Goal: Information Seeking & Learning: Learn about a topic

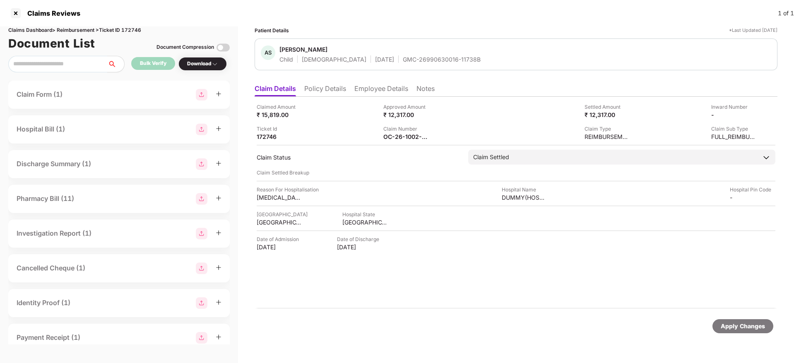
click at [7, 9] on div "Claims Reviews 1 of 1" at bounding box center [397, 13] width 794 height 26
click at [11, 12] on div at bounding box center [15, 13] width 13 height 13
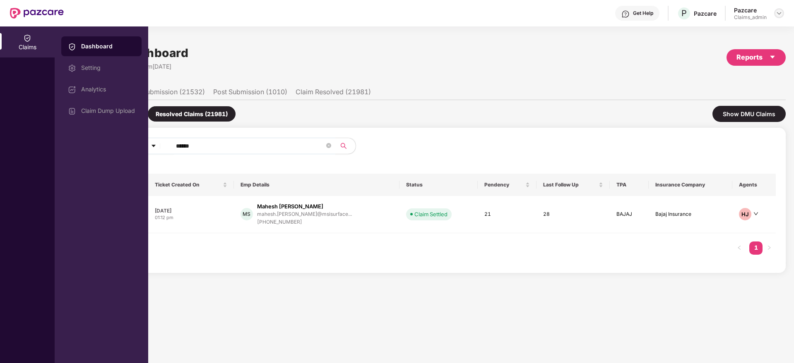
click at [783, 14] on div at bounding box center [779, 13] width 10 height 10
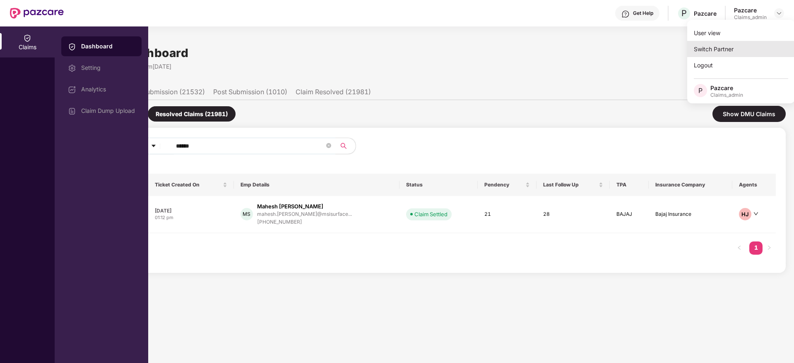
click at [732, 46] on div "Switch Partner" at bounding box center [741, 49] width 108 height 16
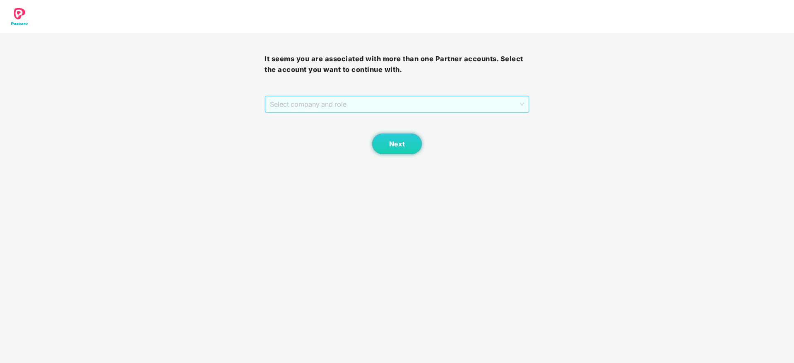
click at [408, 101] on span "Select company and role" at bounding box center [397, 104] width 254 height 16
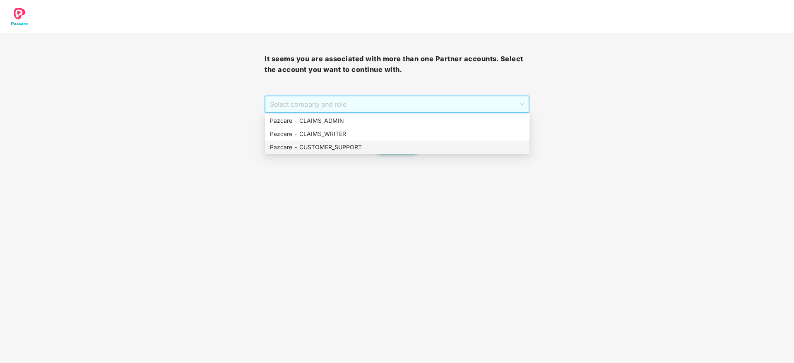
click at [384, 143] on div "Pazcare - CUSTOMER_SUPPORT" at bounding box center [397, 147] width 255 height 9
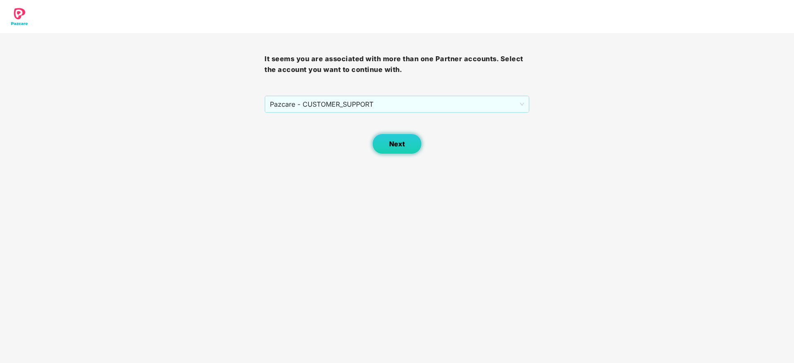
click at [399, 148] on button "Next" at bounding box center [397, 144] width 50 height 21
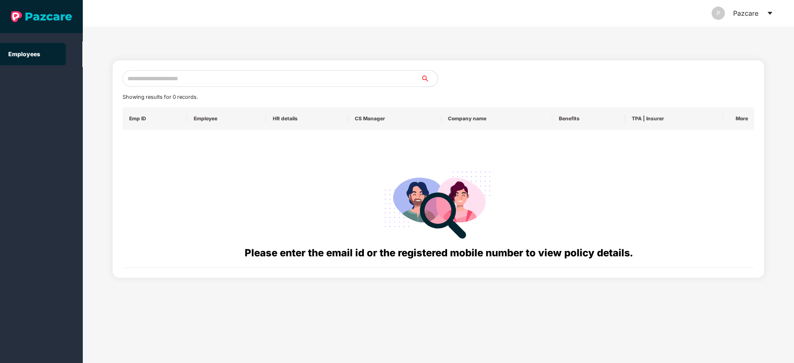
click at [249, 75] on input "text" at bounding box center [271, 78] width 298 height 17
paste input "**********"
type input "**********"
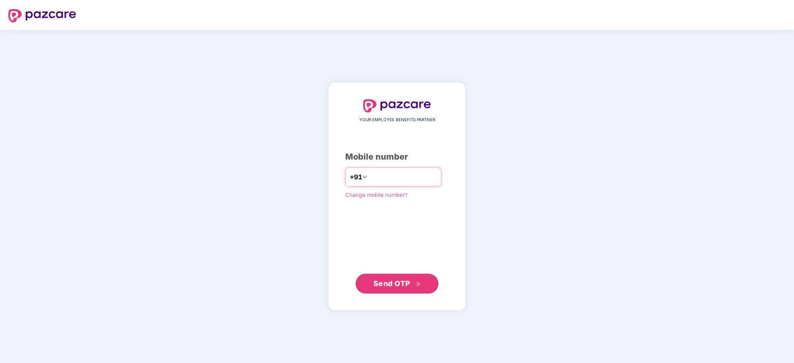
click at [384, 174] on input "number" at bounding box center [403, 177] width 68 height 13
type input "**********"
click at [391, 277] on button "Send OTP" at bounding box center [396, 284] width 83 height 20
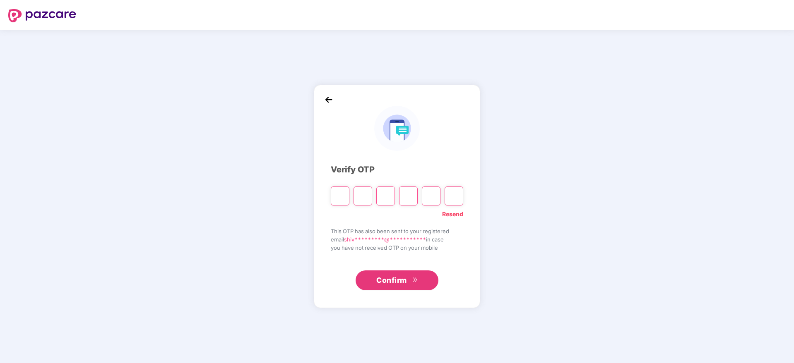
type input "*"
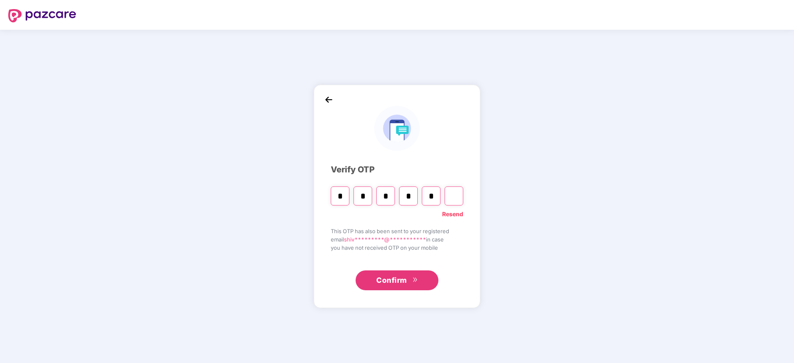
type input "*"
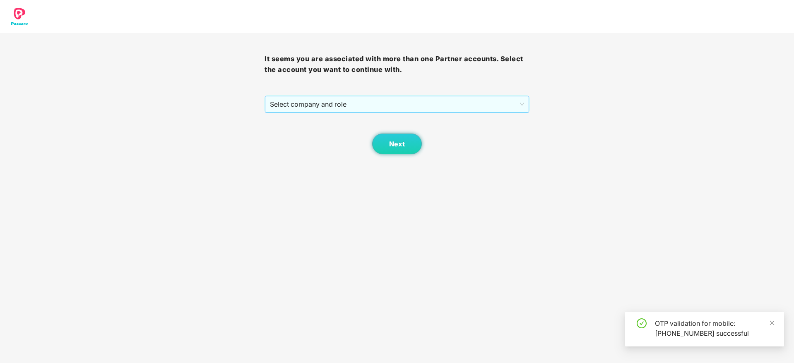
click at [361, 98] on span "Select company and role" at bounding box center [397, 104] width 254 height 16
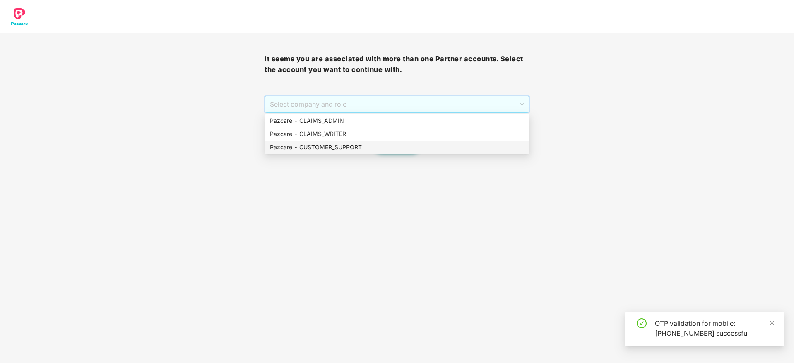
click at [378, 147] on div "Pazcare - CUSTOMER_SUPPORT" at bounding box center [397, 147] width 255 height 9
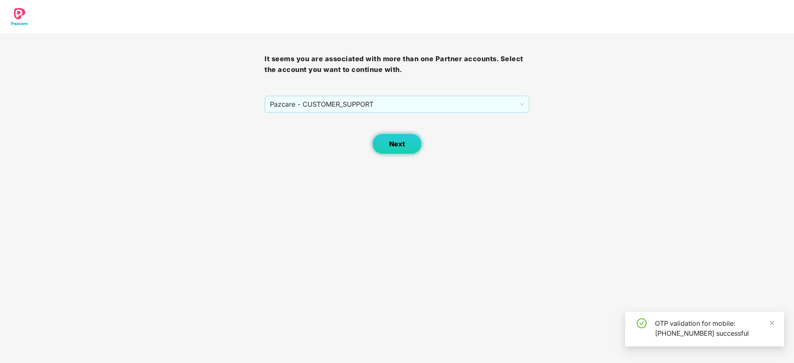
click at [408, 147] on button "Next" at bounding box center [397, 144] width 50 height 21
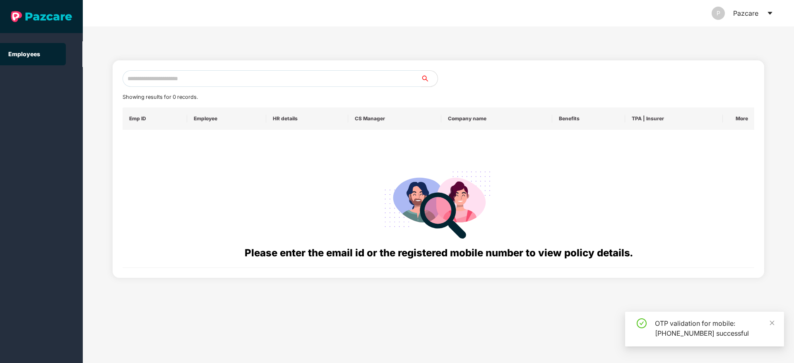
click at [273, 77] on input "text" at bounding box center [271, 78] width 298 height 17
paste input "**********"
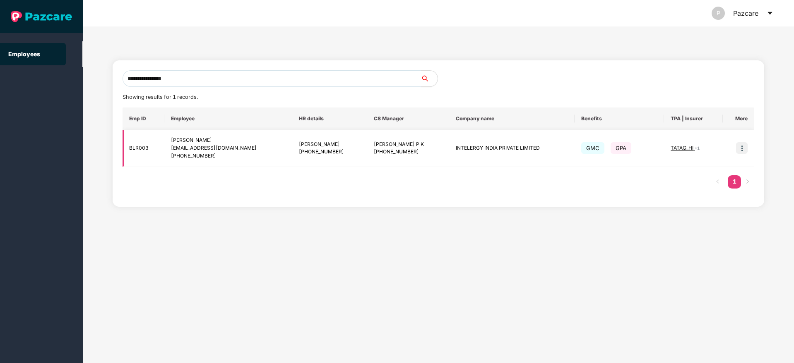
type input "**********"
click at [740, 149] on img at bounding box center [742, 148] width 12 height 12
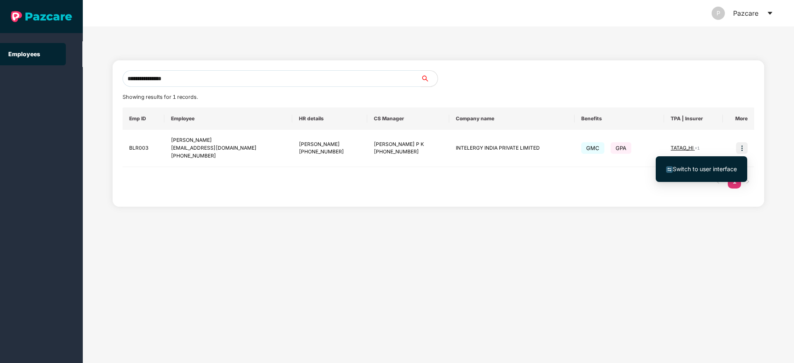
click at [684, 167] on span "Switch to user interface" at bounding box center [704, 169] width 64 height 7
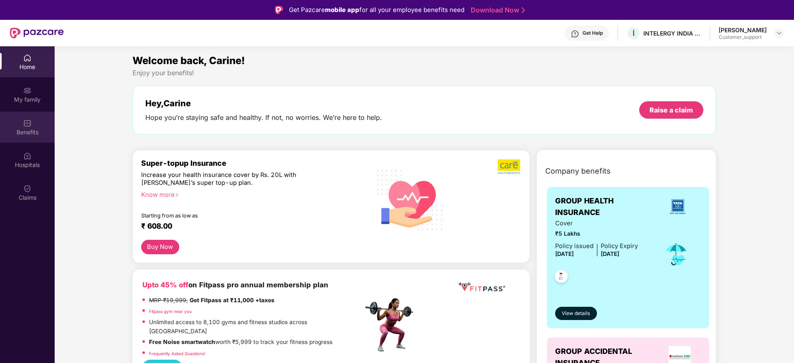
click at [13, 126] on div "Benefits" at bounding box center [27, 127] width 55 height 31
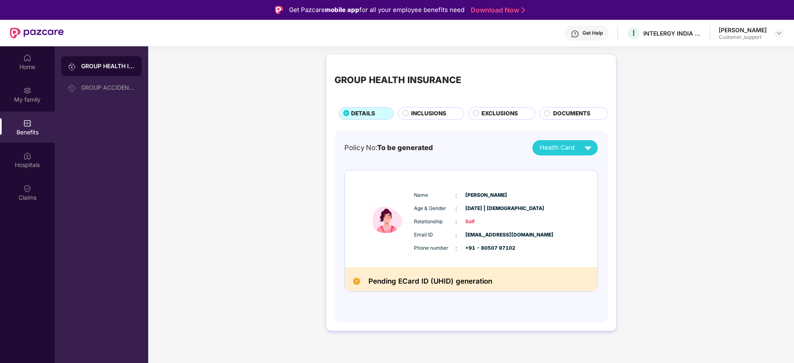
click at [512, 116] on span "EXCLUSIONS" at bounding box center [499, 113] width 36 height 9
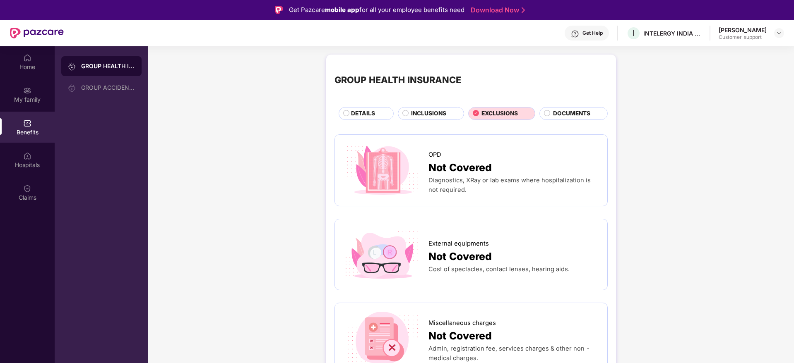
click at [364, 109] on div "DETAILS" at bounding box center [366, 113] width 55 height 13
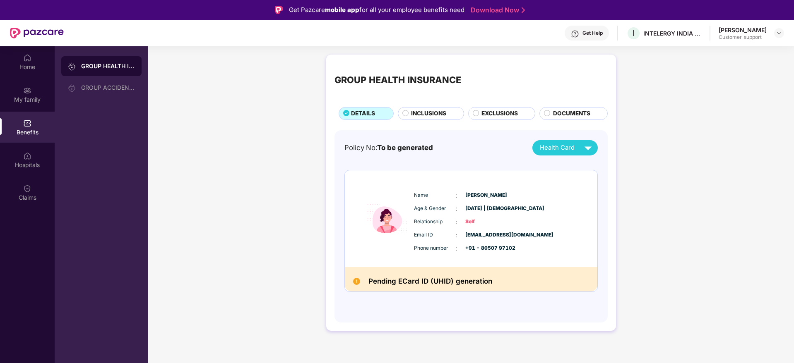
click at [557, 150] on span "Health Card" at bounding box center [557, 148] width 35 height 10
click at [564, 169] on div "Carine Viola Dsouza" at bounding box center [561, 166] width 55 height 9
click at [781, 33] on img at bounding box center [779, 33] width 7 height 7
click at [753, 51] on div "Switch to support view" at bounding box center [740, 53] width 108 height 16
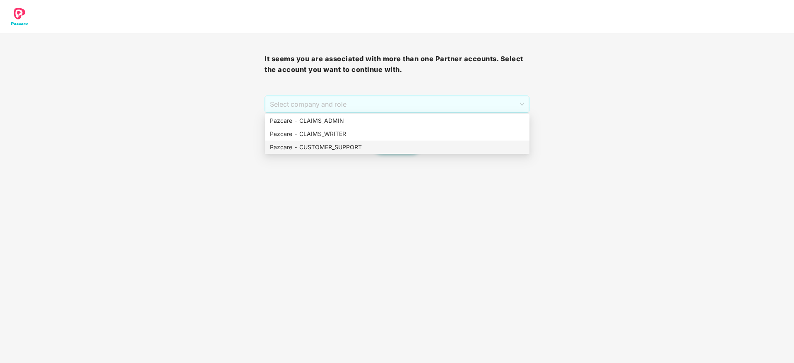
drag, startPoint x: 367, startPoint y: 103, endPoint x: 374, endPoint y: 142, distance: 40.3
click at [374, 142] on body "It seems you are associated with more than one Partner accounts. Select the acc…" at bounding box center [397, 181] width 794 height 363
click at [374, 143] on div "Pazcare - CUSTOMER_SUPPORT" at bounding box center [397, 147] width 255 height 9
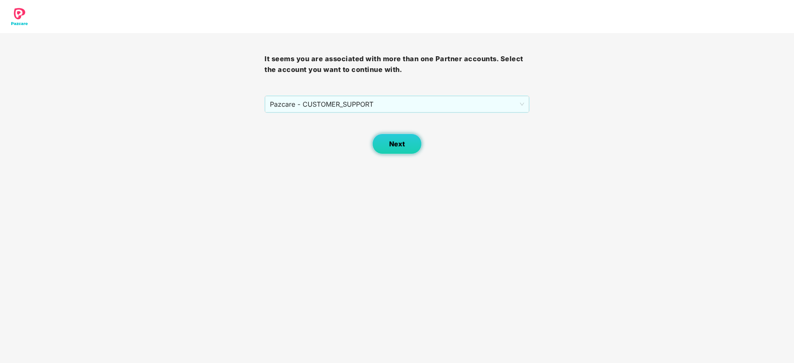
click at [391, 140] on span "Next" at bounding box center [397, 144] width 16 height 8
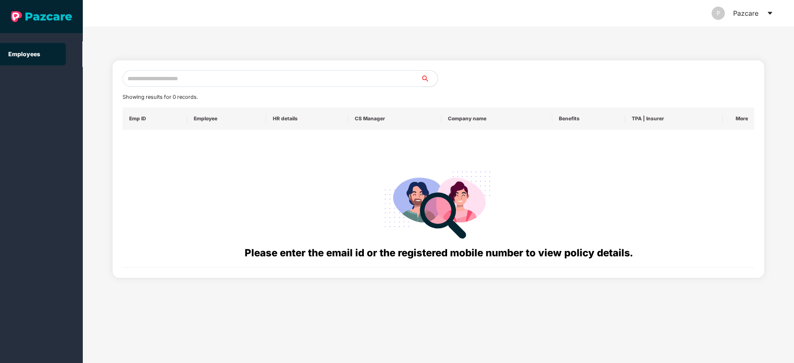
click at [238, 78] on input "text" at bounding box center [271, 78] width 298 height 17
paste input "**********"
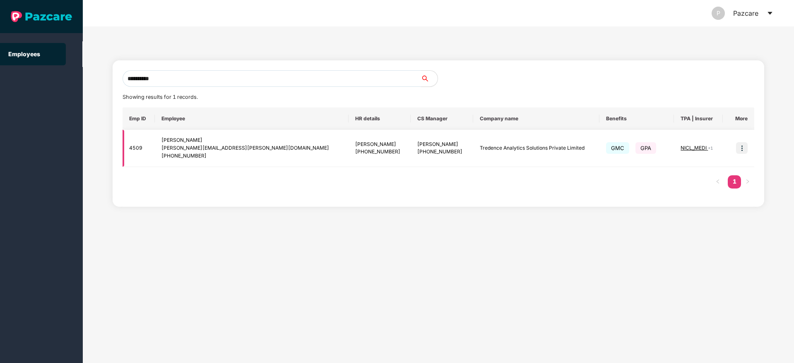
type input "**********"
click at [737, 148] on img at bounding box center [742, 148] width 12 height 12
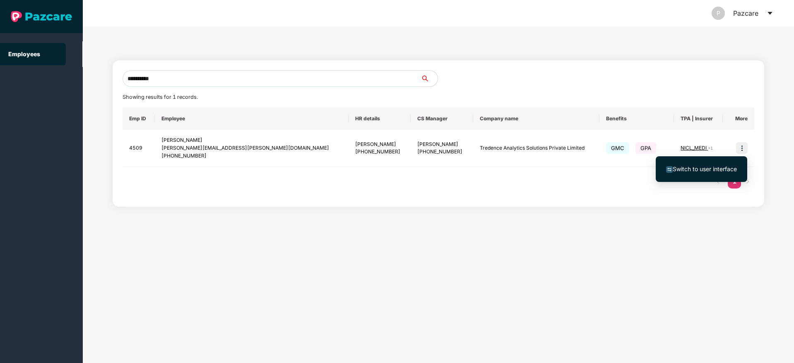
click at [704, 173] on span "Switch to user interface" at bounding box center [701, 169] width 71 height 9
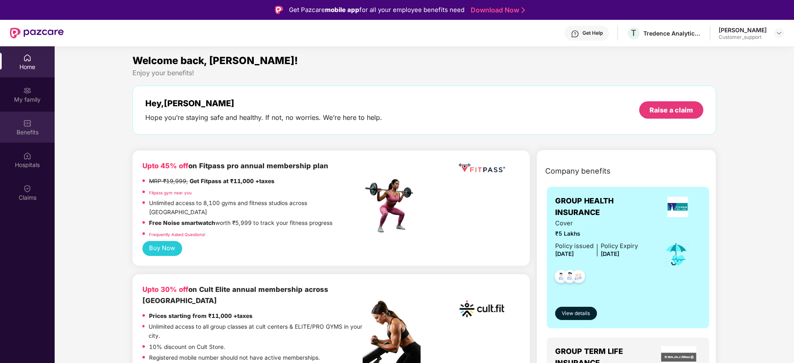
click at [15, 126] on div "Benefits" at bounding box center [27, 127] width 55 height 31
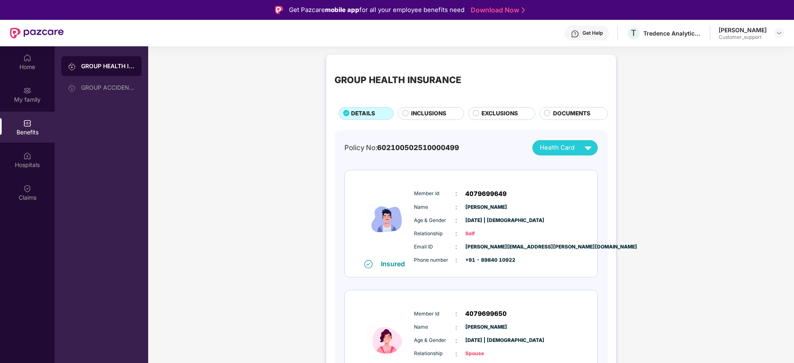
click at [422, 120] on div "GROUP HEALTH INSURANCE DETAILS INCLUSIONS EXCLUSIONS DOCUMENTS Policy No: 60210…" at bounding box center [471, 366] width 290 height 623
click at [434, 114] on span "INCLUSIONS" at bounding box center [428, 113] width 35 height 9
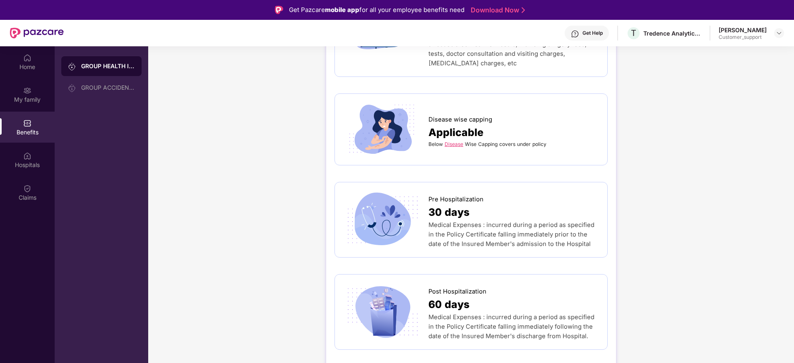
scroll to position [372, 0]
click at [454, 140] on link "Disease" at bounding box center [453, 143] width 19 height 6
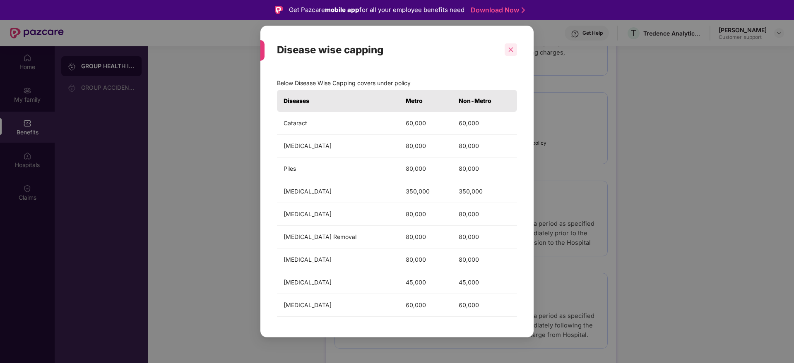
click at [516, 50] on div at bounding box center [510, 49] width 12 height 12
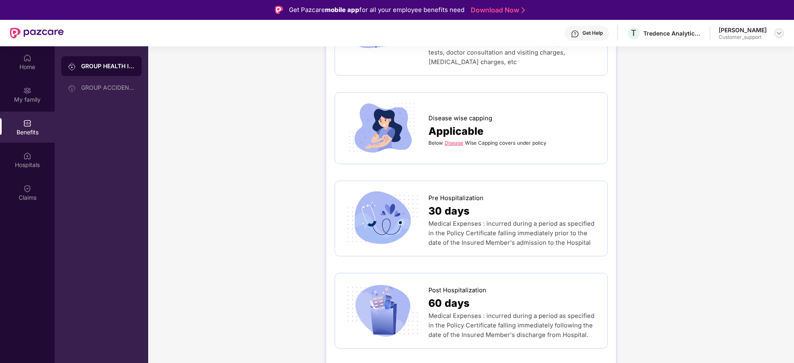
click at [781, 36] on img at bounding box center [779, 33] width 7 height 7
click at [749, 53] on div "Switch to support view" at bounding box center [740, 53] width 108 height 16
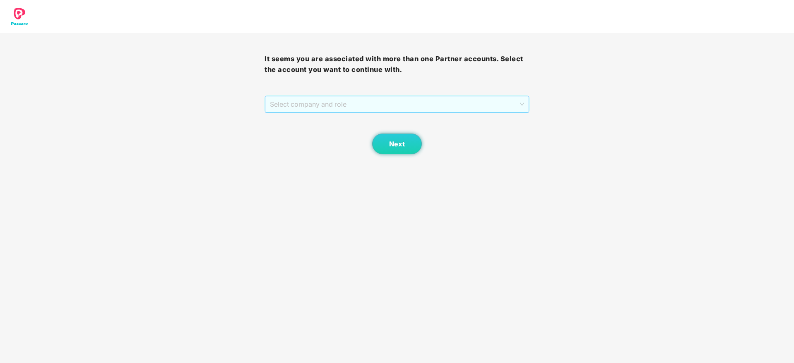
click at [408, 110] on span "Select company and role" at bounding box center [397, 104] width 254 height 16
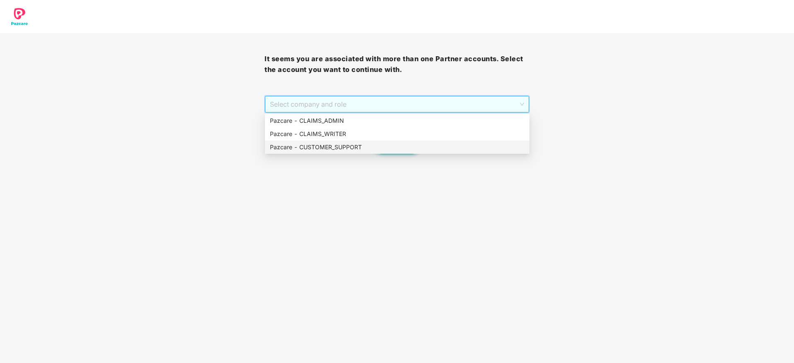
click at [381, 146] on div "Pazcare - CUSTOMER_SUPPORT" at bounding box center [397, 147] width 255 height 9
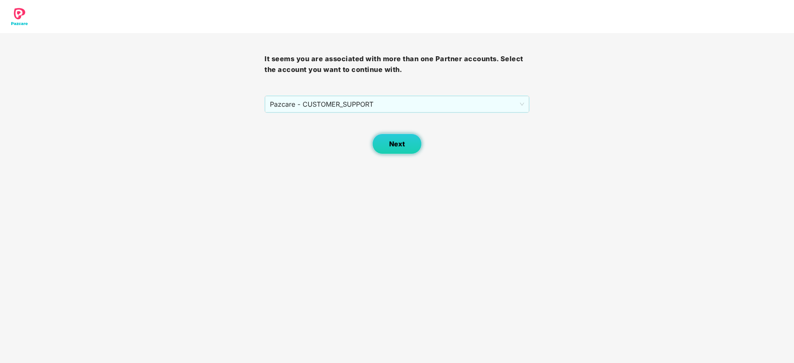
click at [401, 148] on span "Next" at bounding box center [397, 144] width 16 height 8
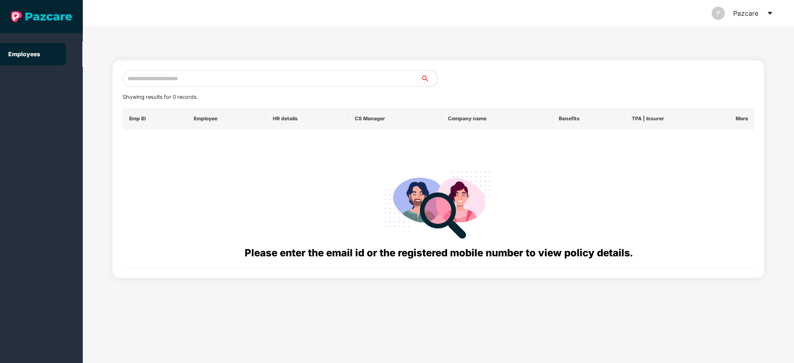
click at [226, 83] on input "text" at bounding box center [271, 78] width 298 height 17
paste input "**********"
drag, startPoint x: 201, startPoint y: 80, endPoint x: 50, endPoint y: 86, distance: 151.2
click at [50, 86] on section "**********" at bounding box center [397, 181] width 794 height 363
paste input "text"
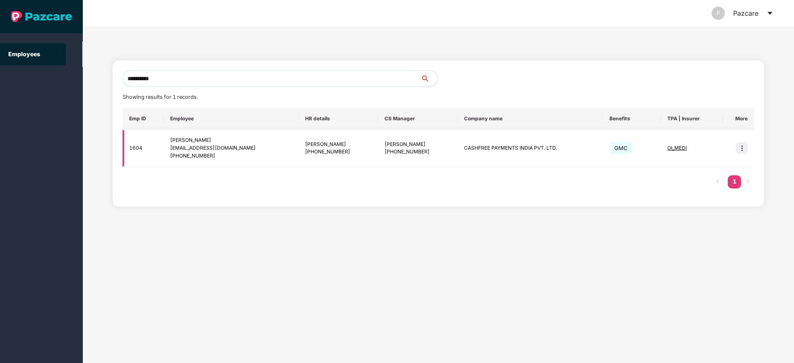
type input "**********"
click at [742, 146] on img at bounding box center [742, 148] width 12 height 12
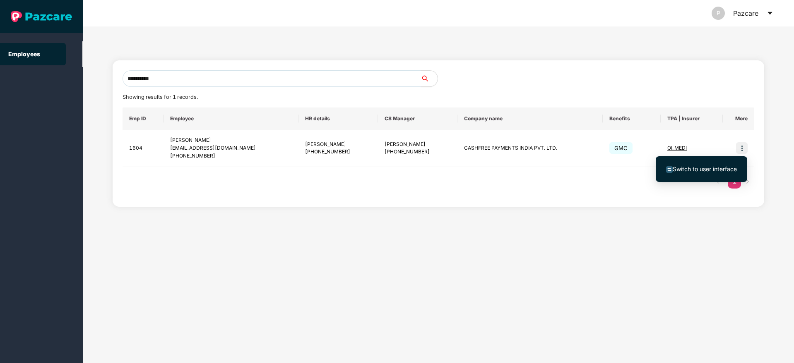
click at [696, 169] on span "Switch to user interface" at bounding box center [704, 169] width 64 height 7
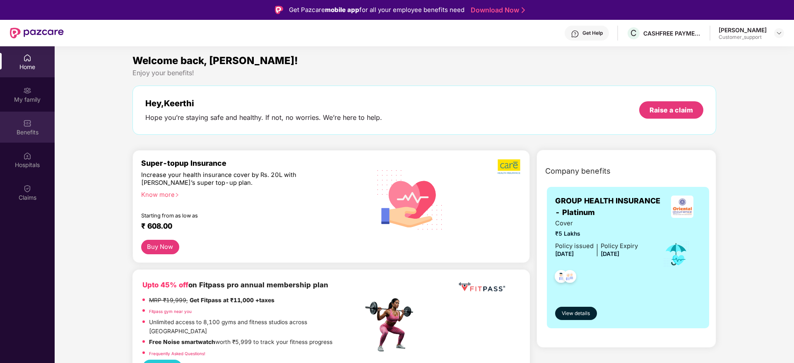
click at [27, 127] on img at bounding box center [27, 123] width 8 height 8
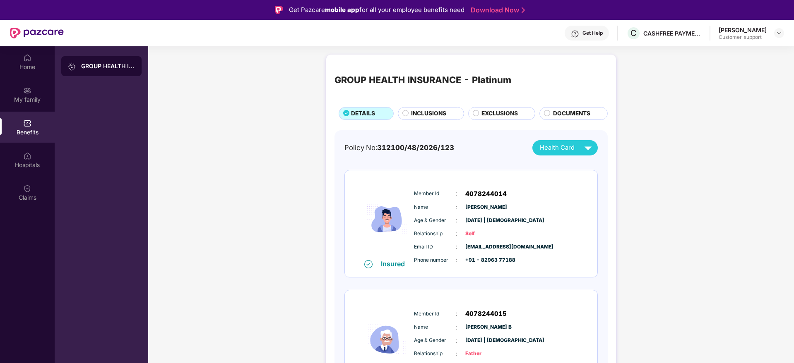
click at [429, 115] on span "INCLUSIONS" at bounding box center [428, 113] width 35 height 9
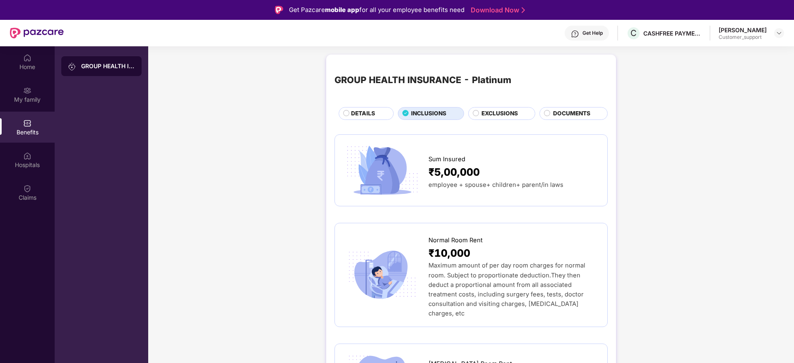
drag, startPoint x: 792, startPoint y: 88, endPoint x: 732, endPoint y: 148, distance: 84.6
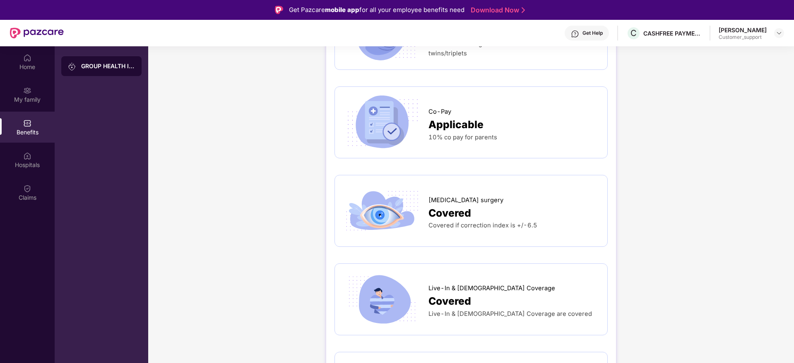
scroll to position [1490, 0]
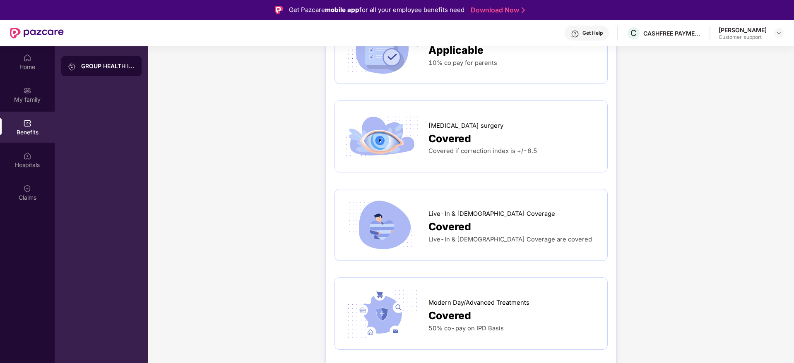
click at [775, 28] on div at bounding box center [779, 33] width 10 height 10
click at [776, 31] on img at bounding box center [779, 33] width 7 height 7
click at [740, 54] on div "Switch to support view" at bounding box center [740, 53] width 108 height 16
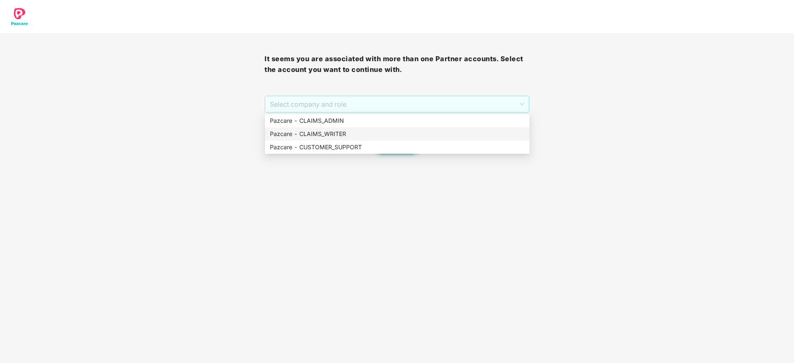
drag, startPoint x: 377, startPoint y: 102, endPoint x: 375, endPoint y: 144, distance: 41.4
click at [375, 144] on body "It seems you are associated with more than one Partner accounts. Select the acc…" at bounding box center [397, 181] width 794 height 363
click at [375, 144] on div "Pazcare - CUSTOMER_SUPPORT" at bounding box center [397, 147] width 255 height 9
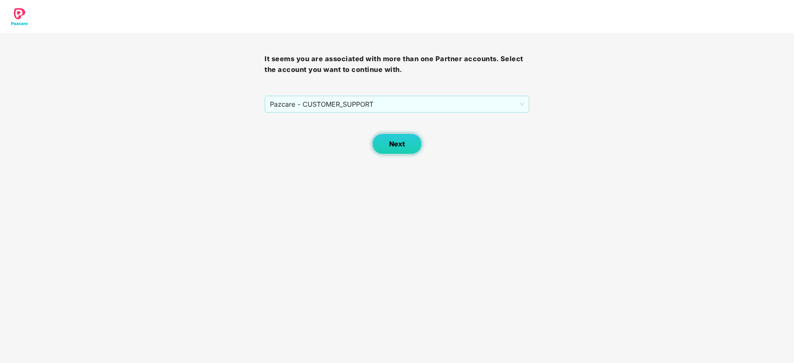
click at [398, 147] on span "Next" at bounding box center [397, 144] width 16 height 8
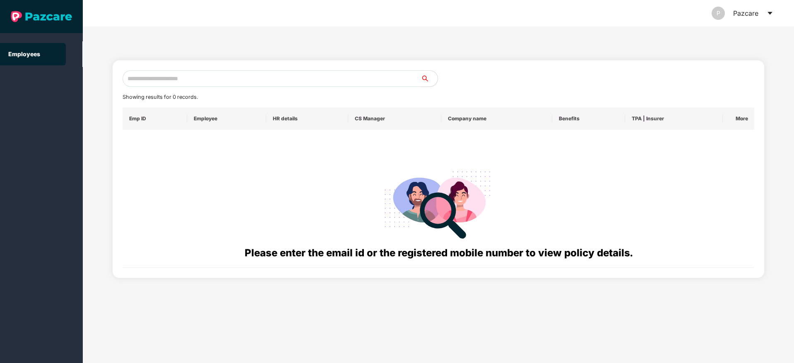
paste input "**********"
click at [289, 74] on input "**********" at bounding box center [271, 78] width 298 height 17
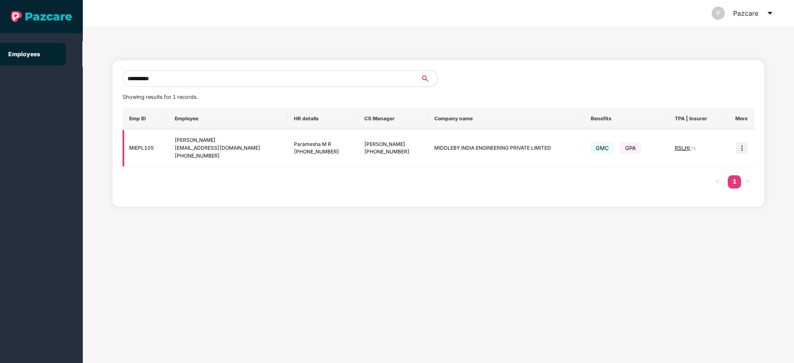
type input "**********"
click at [738, 150] on img at bounding box center [742, 148] width 12 height 12
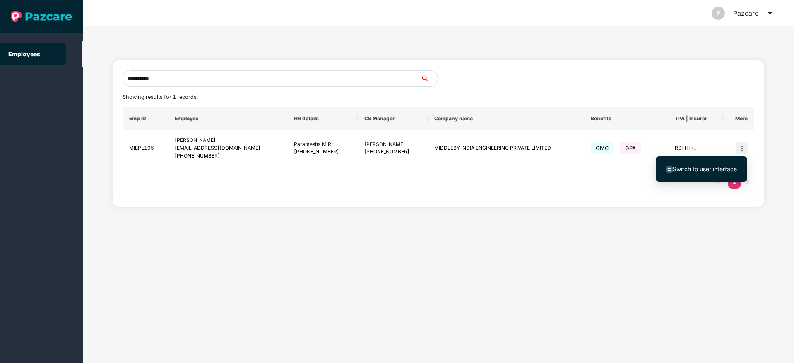
click at [709, 163] on li "Switch to user interface" at bounding box center [701, 169] width 91 height 17
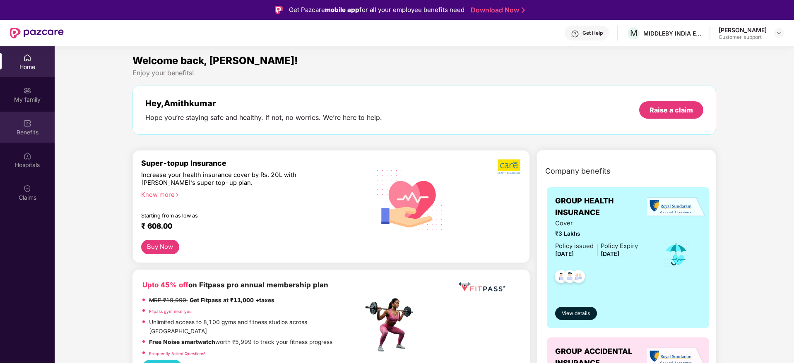
click at [10, 140] on div "Benefits" at bounding box center [27, 127] width 55 height 31
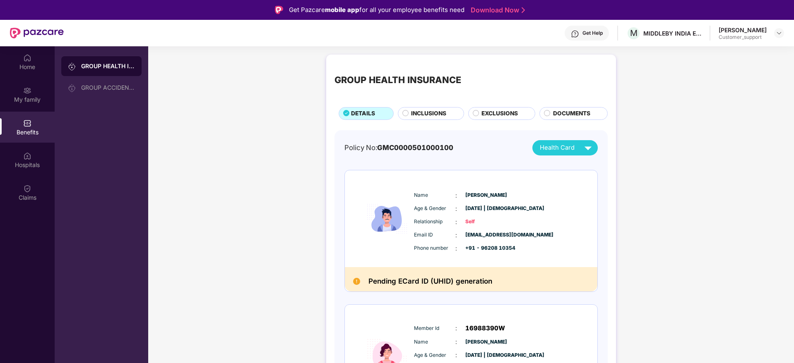
click at [427, 109] on span "INCLUSIONS" at bounding box center [428, 113] width 35 height 9
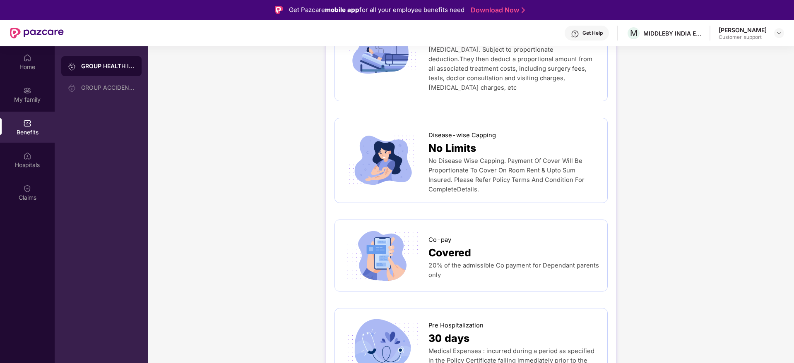
scroll to position [348, 0]
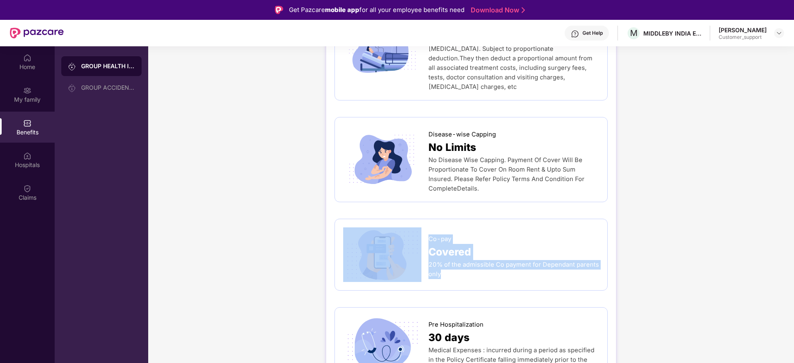
drag, startPoint x: 427, startPoint y: 213, endPoint x: 459, endPoint y: 254, distance: 51.6
click at [459, 254] on div "Co-pay Covered 20% of the admissible Co payment for Dependant parents only" at bounding box center [471, 255] width 256 height 55
copy div "Co-pay Covered 20% of the admissible Co payment for Dependant parents only"
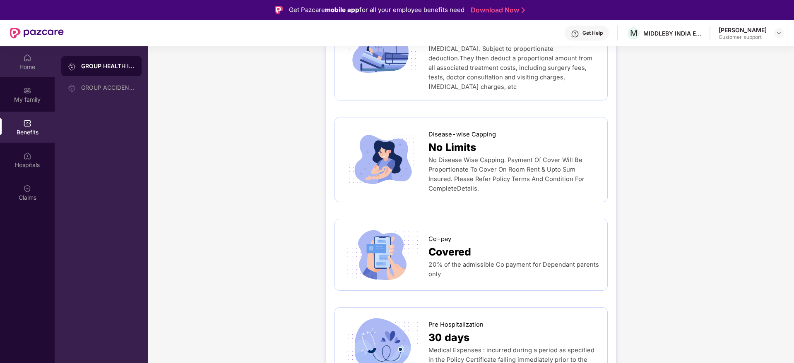
click at [14, 66] on div "Home" at bounding box center [27, 67] width 55 height 8
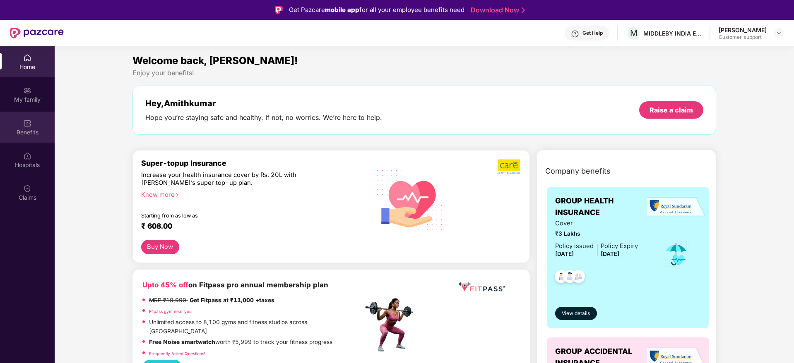
click at [29, 130] on div "Benefits" at bounding box center [27, 132] width 55 height 8
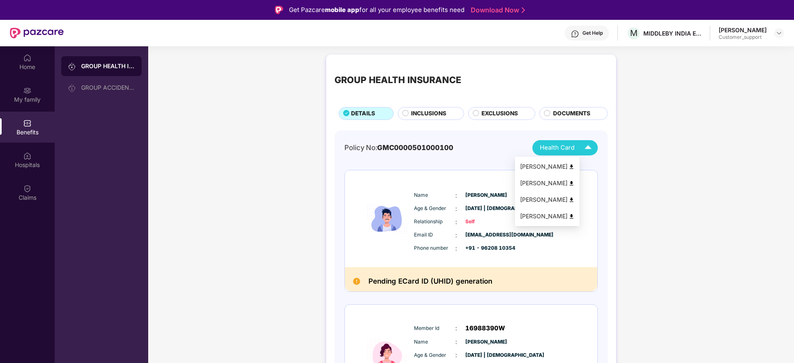
click at [558, 168] on div "Amithkumar Umesh Nidagundi" at bounding box center [547, 166] width 55 height 9
click at [780, 36] on img at bounding box center [779, 33] width 7 height 7
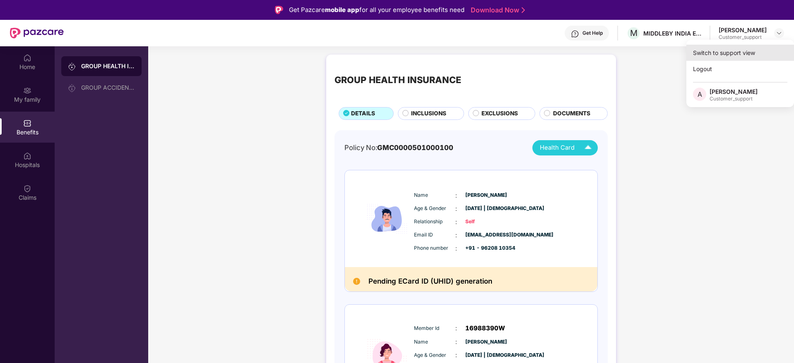
click at [747, 46] on div "Switch to support view" at bounding box center [740, 53] width 108 height 16
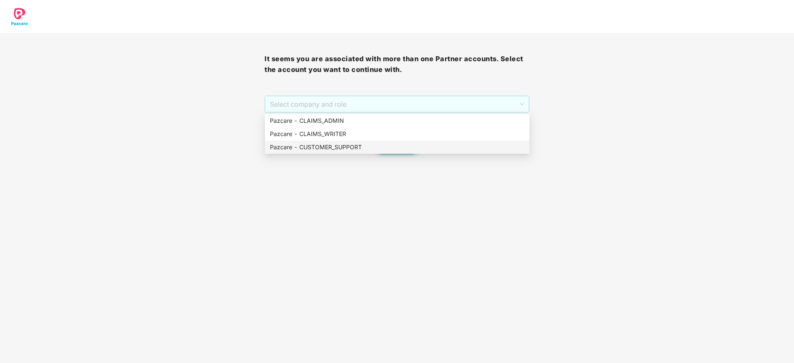
drag, startPoint x: 396, startPoint y: 106, endPoint x: 388, endPoint y: 152, distance: 46.5
click at [388, 152] on body "It seems you are associated with more than one Partner accounts. Select the acc…" at bounding box center [397, 181] width 794 height 363
click at [388, 152] on div "Pazcare - CUSTOMER_SUPPORT" at bounding box center [397, 147] width 264 height 13
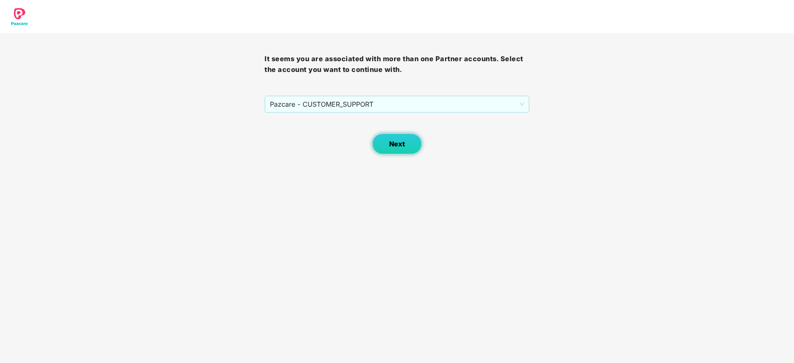
click at [388, 152] on button "Next" at bounding box center [397, 144] width 50 height 21
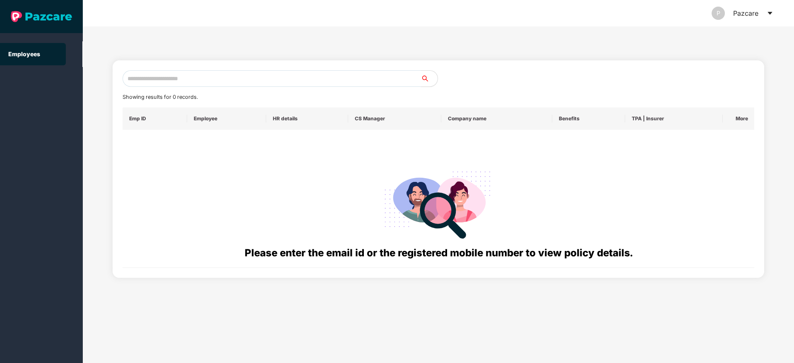
click at [228, 86] on input "text" at bounding box center [271, 78] width 298 height 17
paste input "**********"
click at [129, 76] on input "**********" at bounding box center [271, 78] width 298 height 17
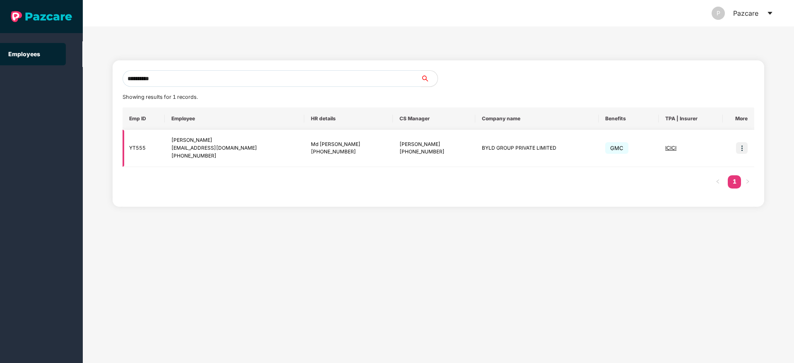
type input "**********"
click at [744, 151] on img at bounding box center [742, 148] width 12 height 12
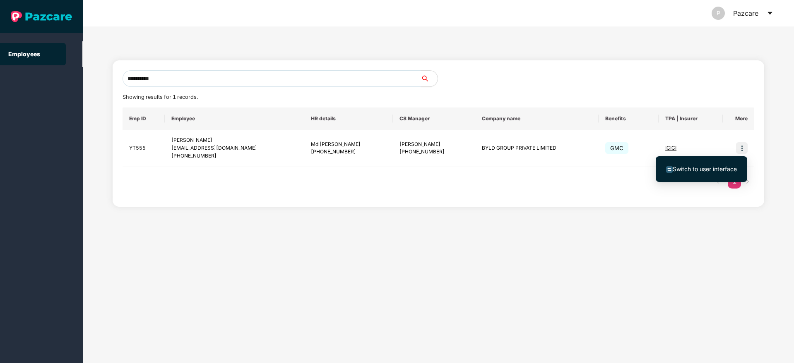
click at [705, 167] on span "Switch to user interface" at bounding box center [704, 169] width 64 height 7
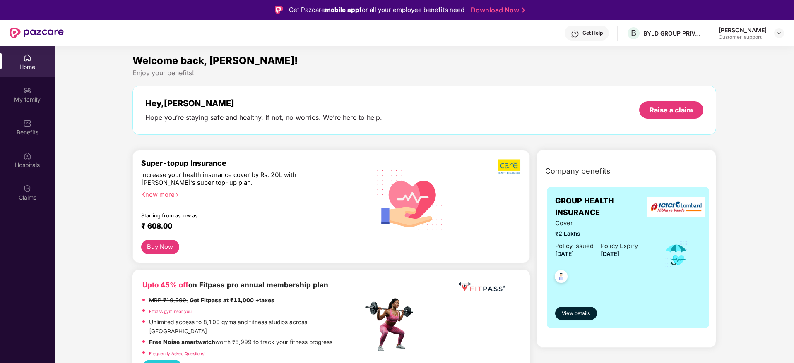
click at [30, 134] on div "Benefits" at bounding box center [27, 132] width 55 height 8
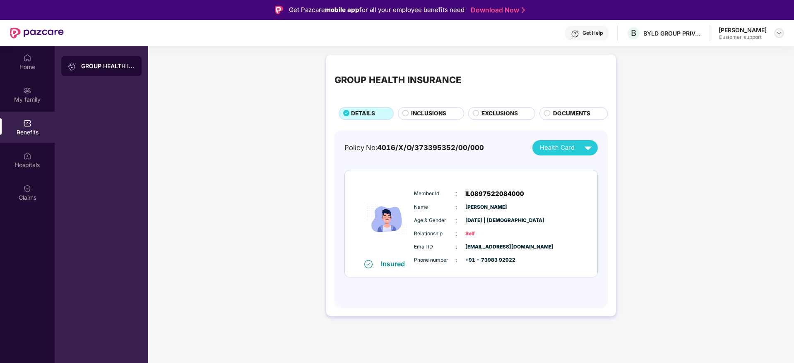
click at [783, 31] on div at bounding box center [779, 33] width 10 height 10
click at [754, 58] on div "Switch to support view" at bounding box center [740, 53] width 108 height 16
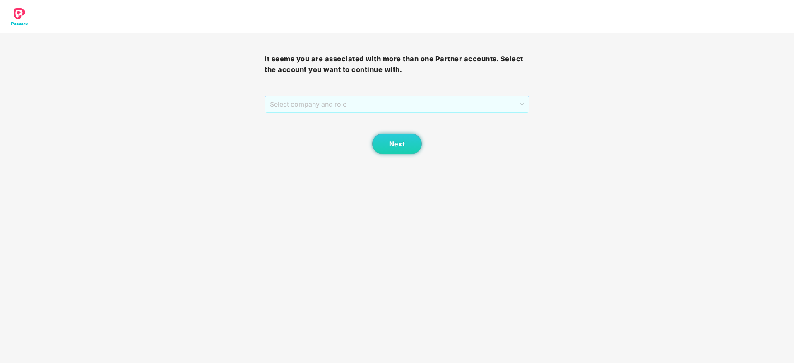
click at [347, 110] on span "Select company and role" at bounding box center [397, 104] width 254 height 16
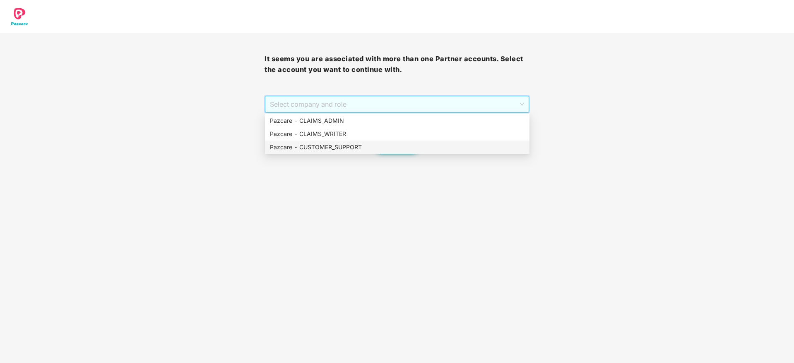
click at [350, 145] on div "Pazcare - CUSTOMER_SUPPORT" at bounding box center [397, 147] width 255 height 9
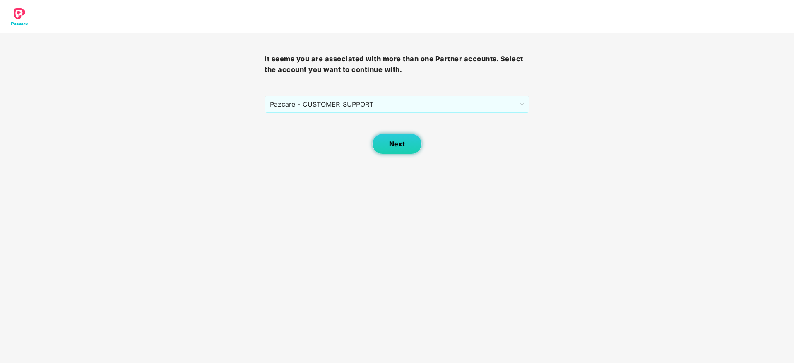
click at [395, 140] on span "Next" at bounding box center [397, 144] width 16 height 8
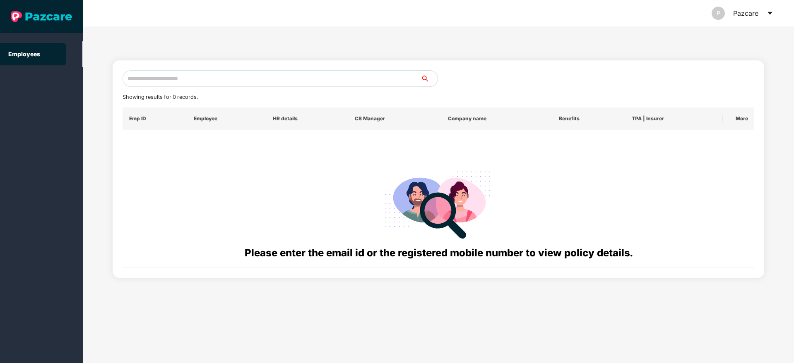
click at [298, 77] on input "text" at bounding box center [271, 78] width 298 height 17
paste input "**********"
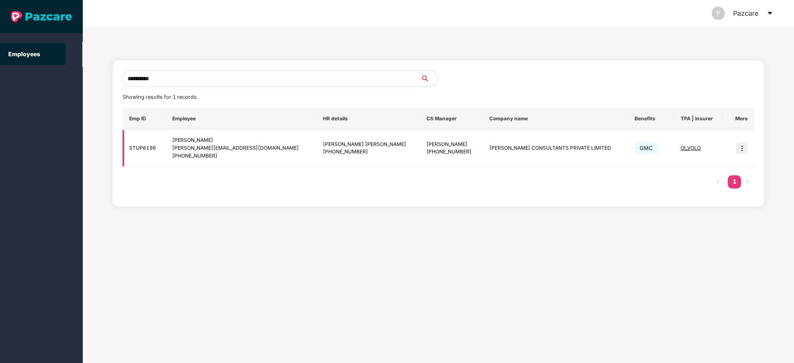
type input "**********"
click at [740, 149] on img at bounding box center [742, 148] width 12 height 12
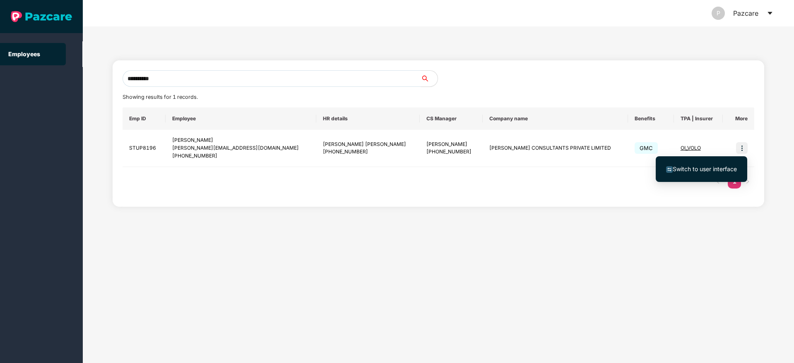
click at [699, 173] on span "Switch to user interface" at bounding box center [701, 169] width 71 height 9
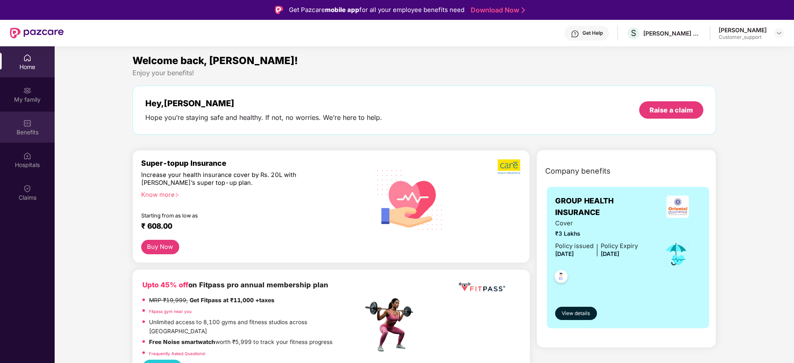
click at [21, 129] on div "Benefits" at bounding box center [27, 132] width 55 height 8
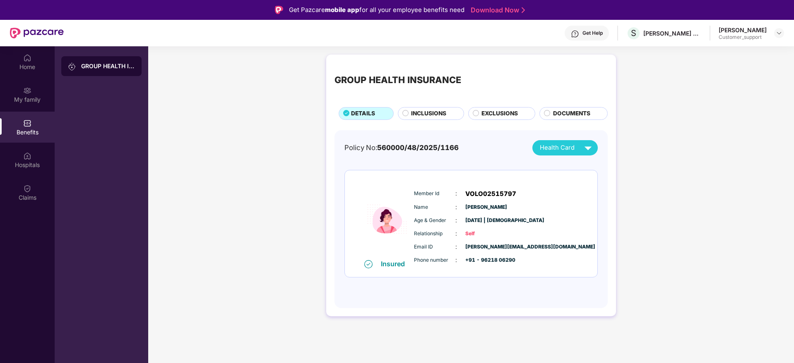
click at [414, 118] on div "INCLUSIONS" at bounding box center [433, 114] width 52 height 10
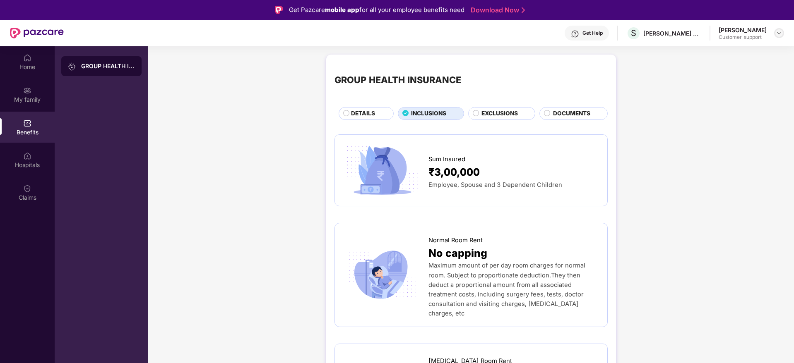
click at [777, 33] on img at bounding box center [779, 33] width 7 height 7
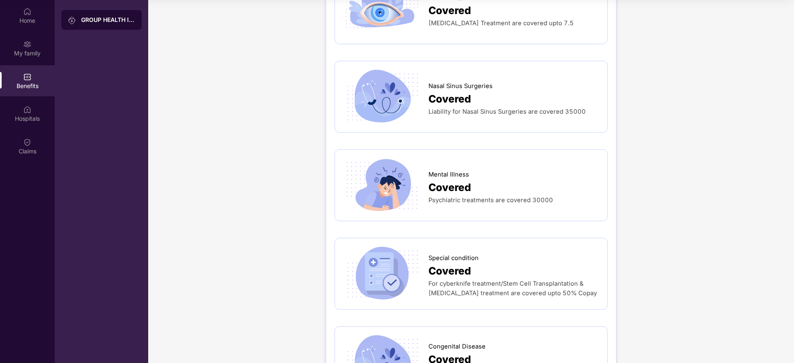
scroll to position [960, 0]
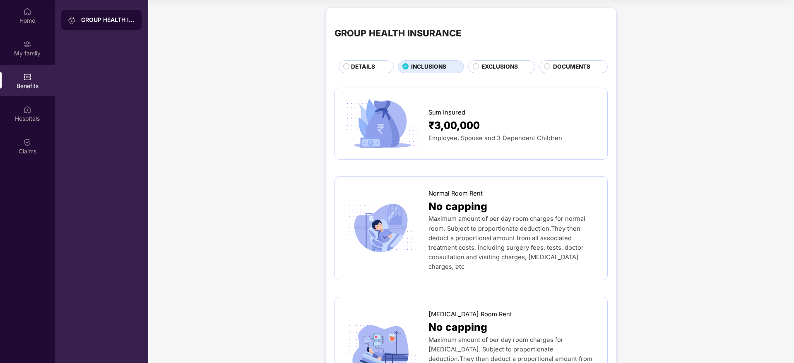
scroll to position [0, 0]
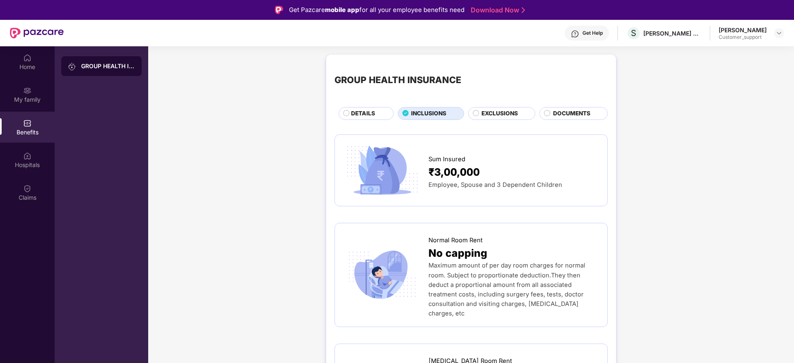
click at [371, 108] on div "DETAILS" at bounding box center [366, 113] width 55 height 13
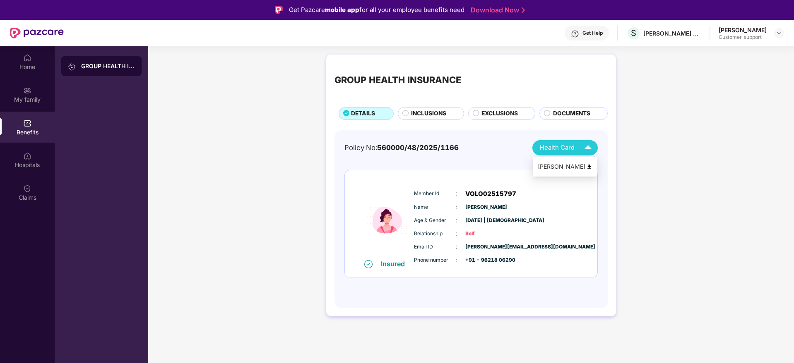
click at [558, 149] on span "Health Card" at bounding box center [557, 148] width 35 height 10
click at [557, 166] on div "Shivani Singh" at bounding box center [565, 166] width 55 height 9
click at [778, 35] on img at bounding box center [779, 33] width 7 height 7
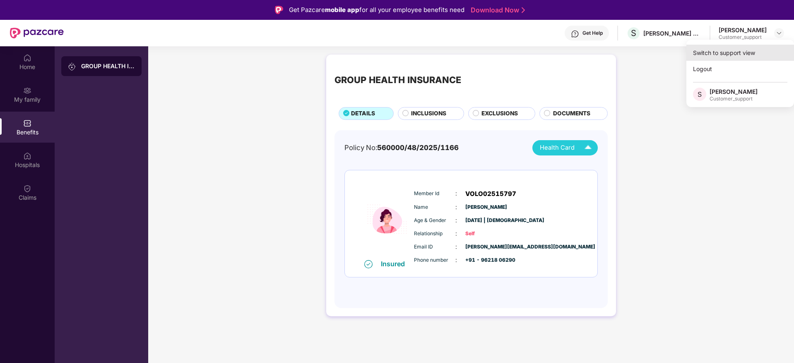
click at [727, 55] on div "Switch to support view" at bounding box center [740, 53] width 108 height 16
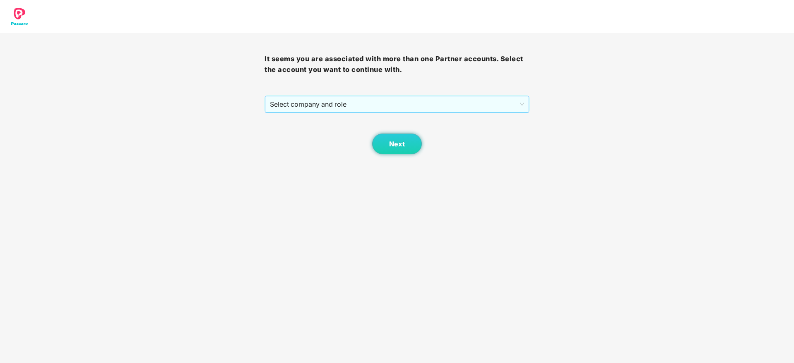
click at [425, 108] on span "Select company and role" at bounding box center [397, 104] width 254 height 16
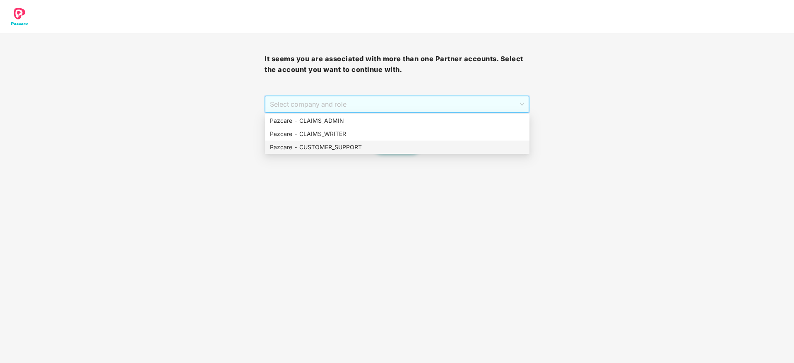
click at [365, 148] on div "Pazcare - CUSTOMER_SUPPORT" at bounding box center [397, 147] width 255 height 9
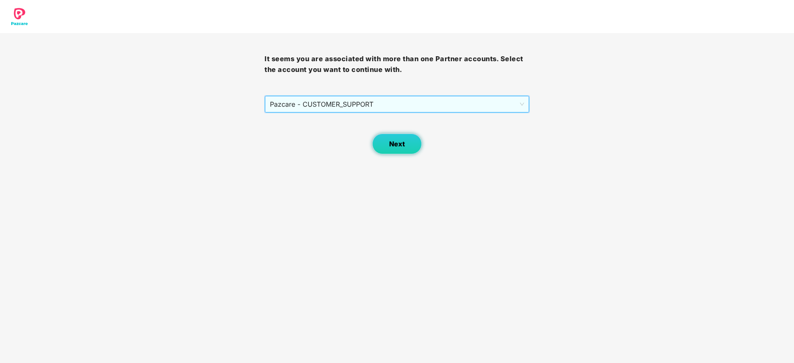
click at [414, 152] on button "Next" at bounding box center [397, 144] width 50 height 21
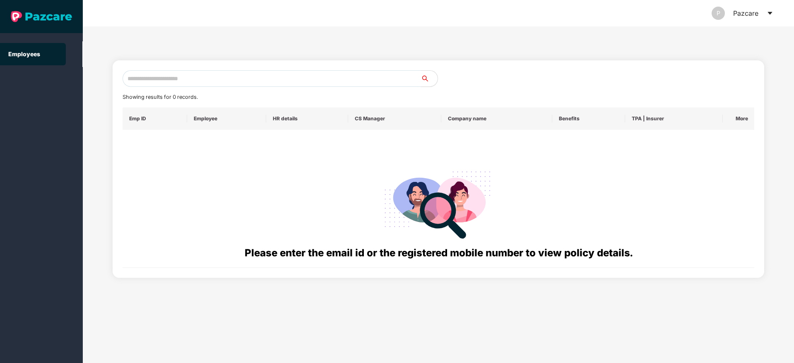
click at [233, 74] on input "text" at bounding box center [271, 78] width 298 height 17
paste input "**********"
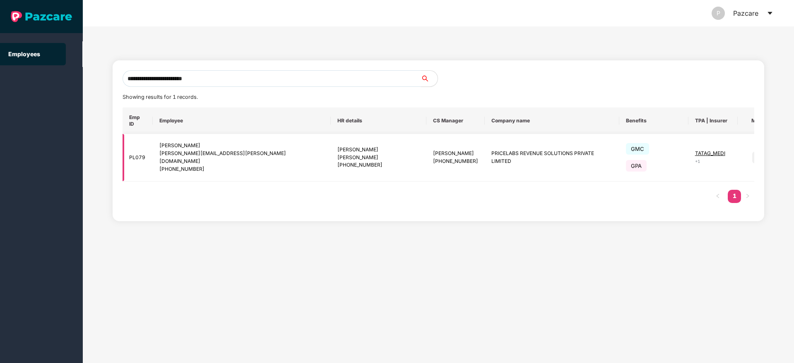
type input "**********"
click at [752, 152] on img at bounding box center [758, 158] width 12 height 12
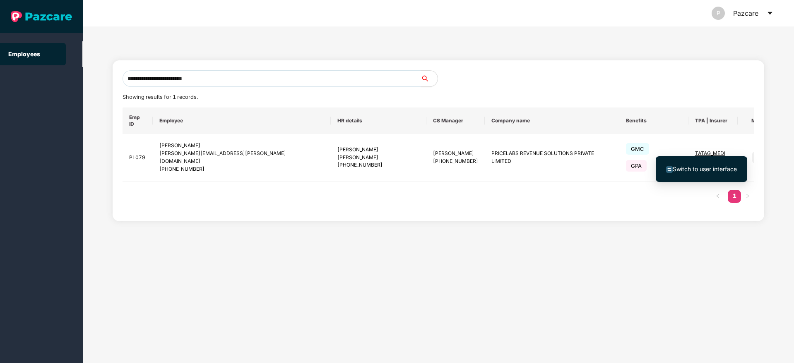
click at [688, 169] on span "Switch to user interface" at bounding box center [704, 169] width 64 height 7
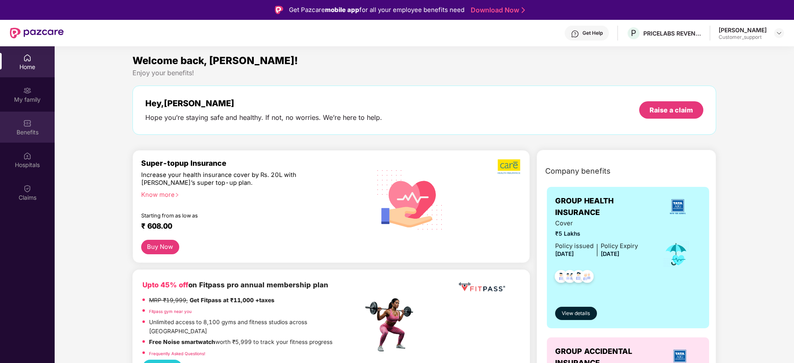
click at [26, 115] on div "Benefits" at bounding box center [27, 127] width 55 height 31
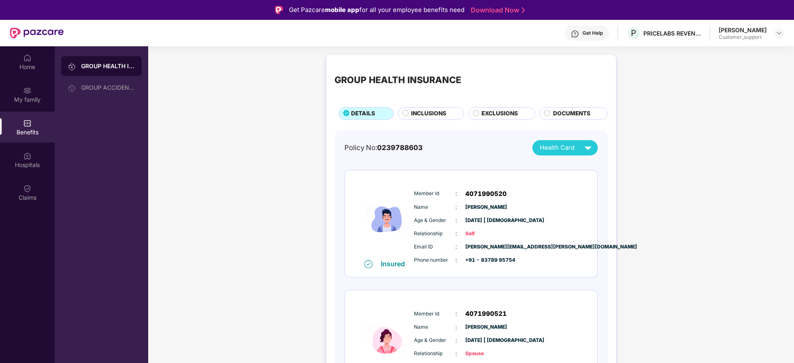
click at [427, 114] on span "INCLUSIONS" at bounding box center [428, 113] width 35 height 9
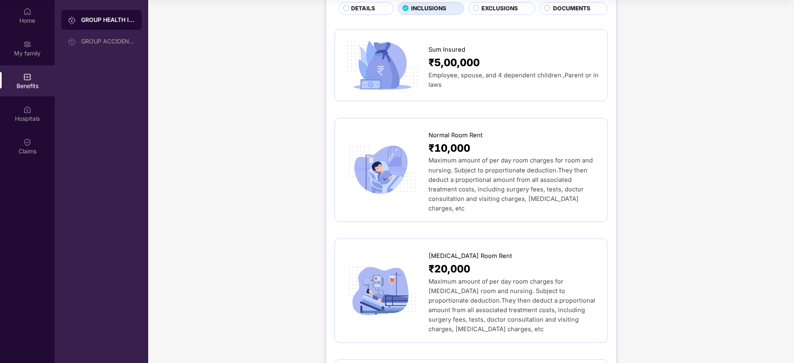
scroll to position [39, 0]
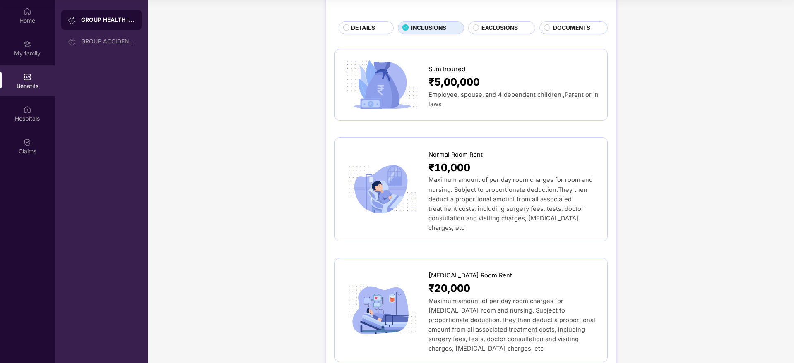
click at [371, 31] on span "DETAILS" at bounding box center [363, 28] width 24 height 9
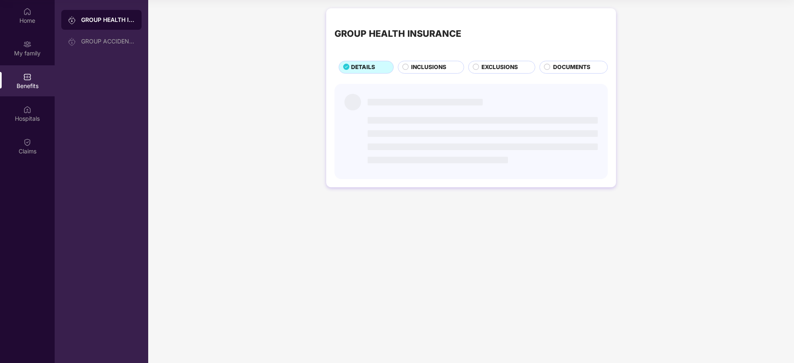
scroll to position [0, 0]
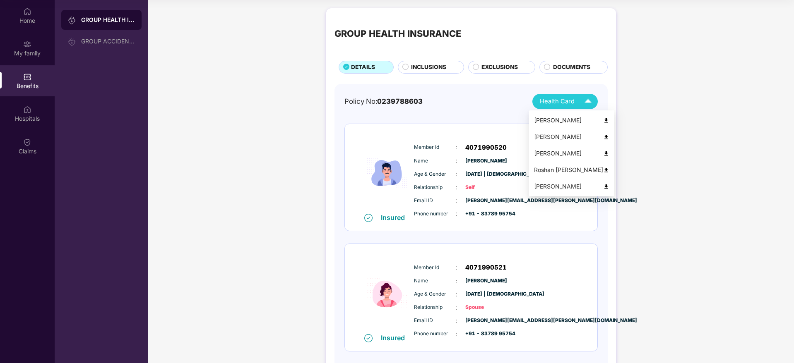
click at [564, 122] on div "Sanket Razdan" at bounding box center [571, 120] width 75 height 9
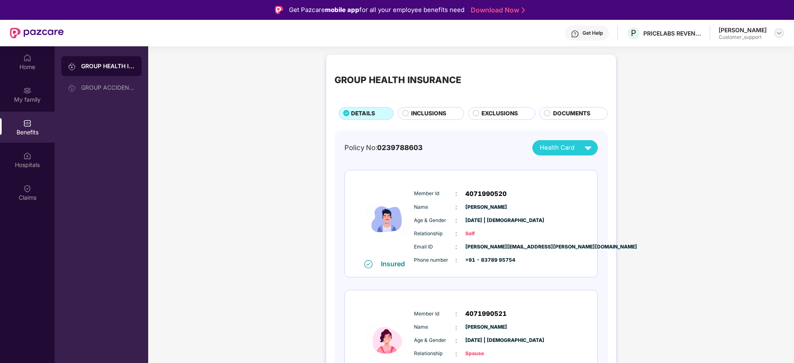
click at [778, 31] on img at bounding box center [779, 33] width 7 height 7
click at [721, 55] on div "Switch to support view" at bounding box center [740, 53] width 108 height 16
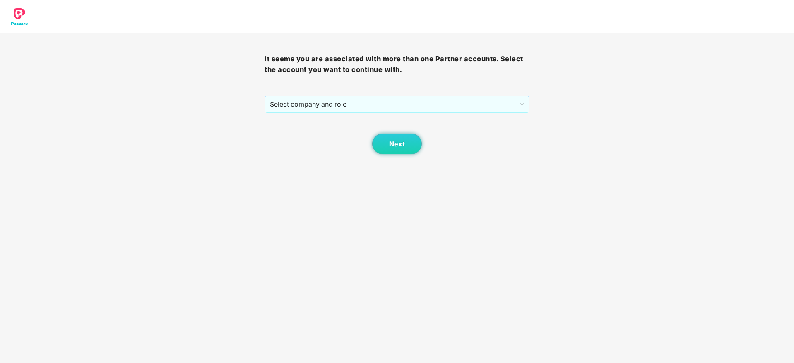
click at [340, 96] on div "Select company and role" at bounding box center [397, 104] width 264 height 17
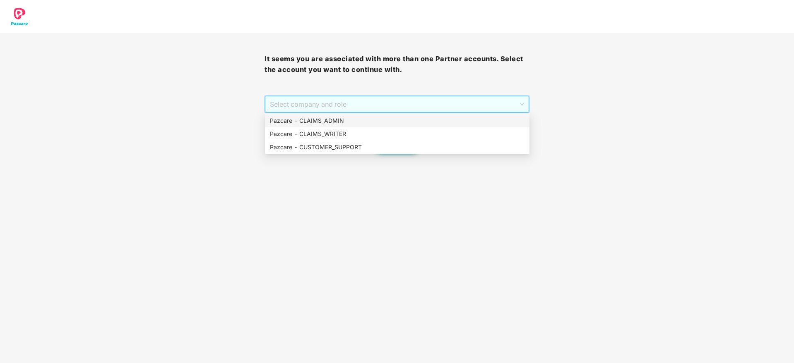
click at [331, 117] on div "Pazcare - CLAIMS_ADMIN" at bounding box center [397, 120] width 255 height 9
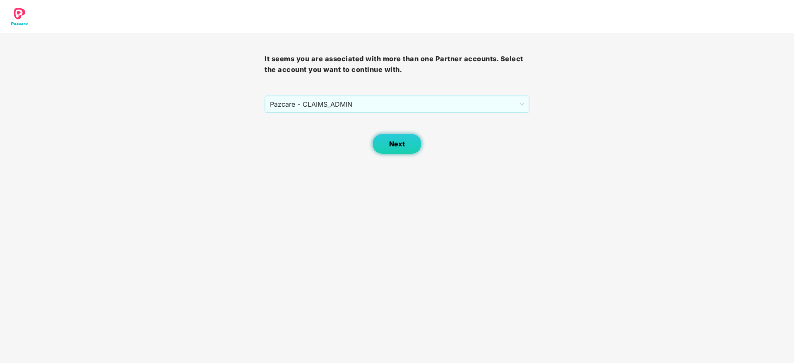
click at [399, 146] on span "Next" at bounding box center [397, 144] width 16 height 8
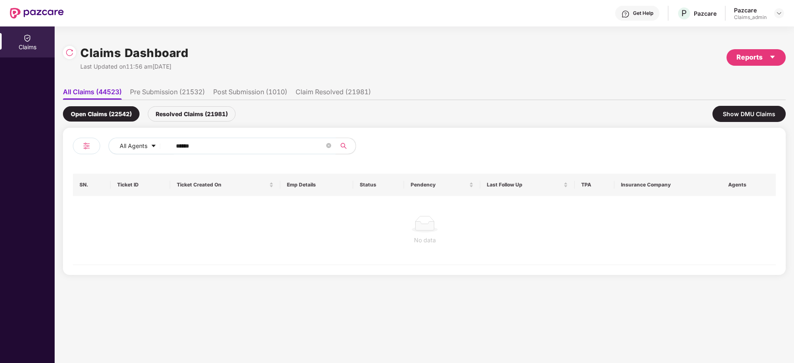
drag, startPoint x: 212, startPoint y: 152, endPoint x: 313, endPoint y: 188, distance: 107.2
click at [76, 161] on div "All Agents ******" at bounding box center [248, 149] width 351 height 23
paste input "text"
type input "******"
click at [173, 115] on div "Resolved Claims (21981)" at bounding box center [192, 113] width 88 height 15
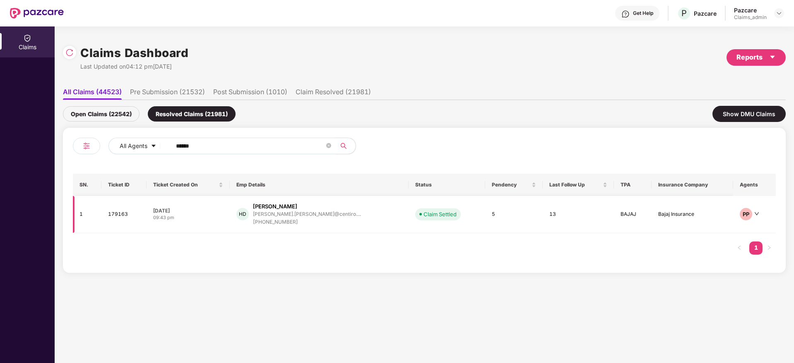
click at [280, 216] on div "hritik.dhende@centiro...." at bounding box center [307, 213] width 108 height 5
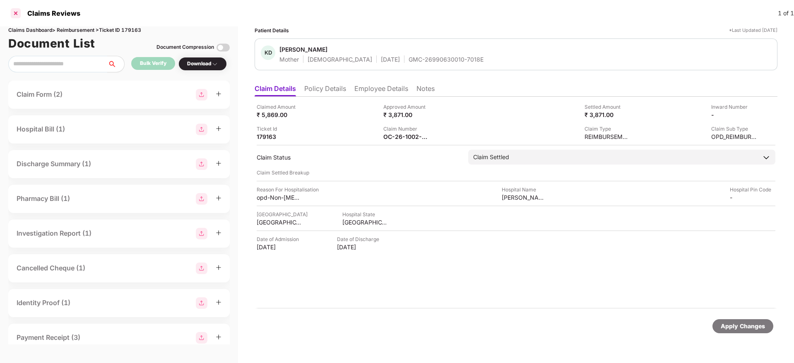
click at [17, 13] on div at bounding box center [15, 13] width 13 height 13
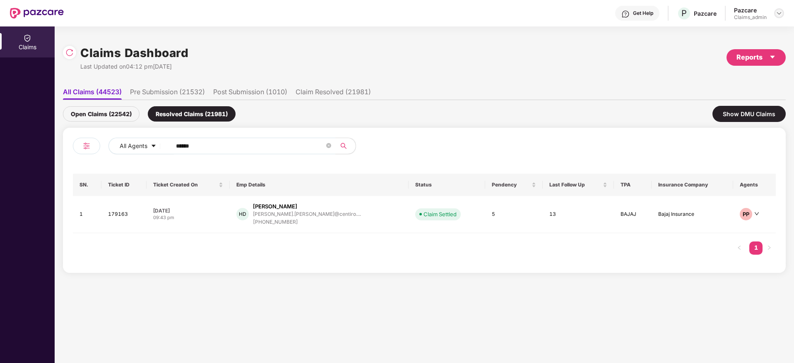
click at [778, 12] on img at bounding box center [779, 13] width 7 height 7
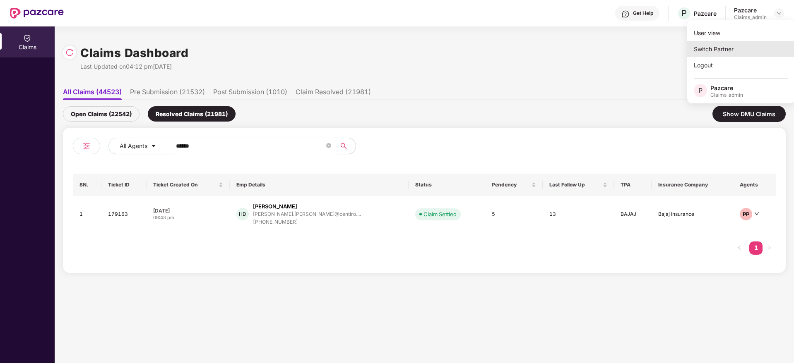
click at [710, 46] on div "Switch Partner" at bounding box center [741, 49] width 108 height 16
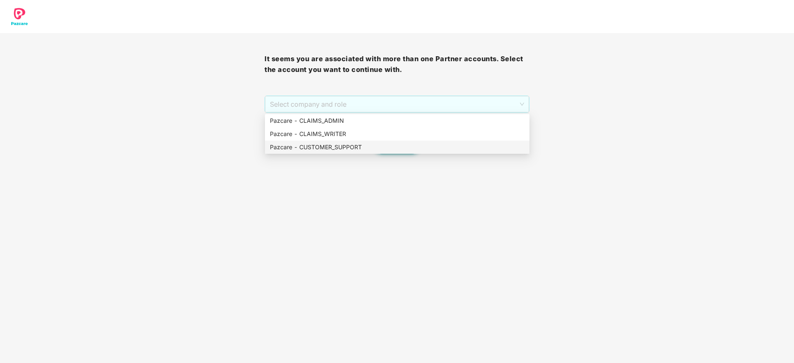
drag, startPoint x: 435, startPoint y: 99, endPoint x: 403, endPoint y: 145, distance: 55.3
click at [403, 145] on body "It seems you are associated with more than one Partner accounts. Select the acc…" at bounding box center [397, 181] width 794 height 363
click at [403, 145] on div "Pazcare - CUSTOMER_SUPPORT" at bounding box center [397, 147] width 255 height 9
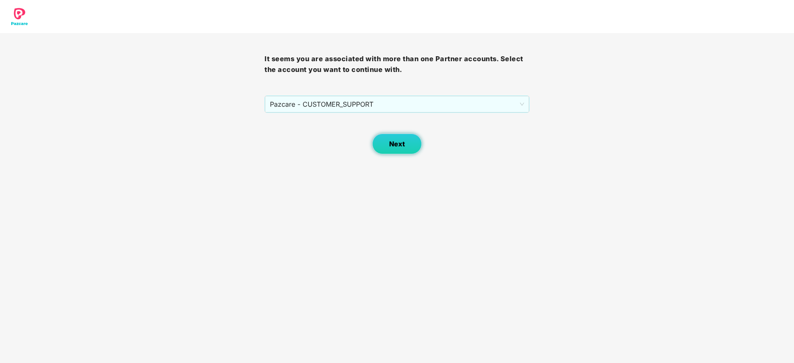
drag, startPoint x: 391, startPoint y: 148, endPoint x: 406, endPoint y: 154, distance: 16.4
click at [406, 154] on button "Next" at bounding box center [397, 144] width 50 height 21
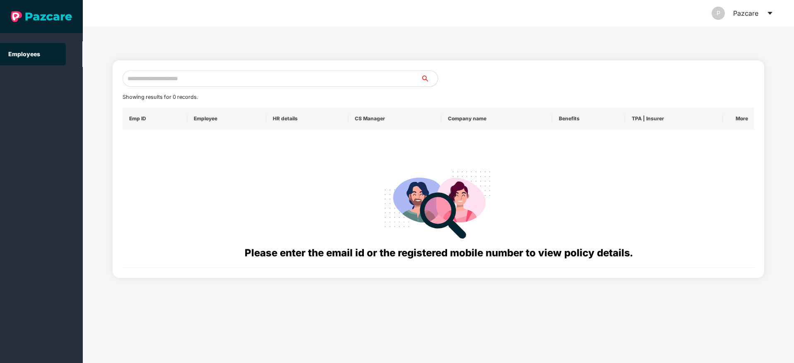
click at [163, 80] on input "text" at bounding box center [271, 78] width 298 height 17
type input "*"
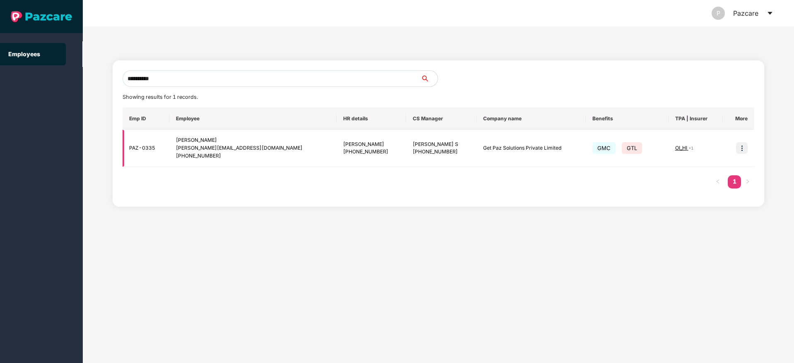
type input "**********"
click at [742, 146] on img at bounding box center [742, 148] width 12 height 12
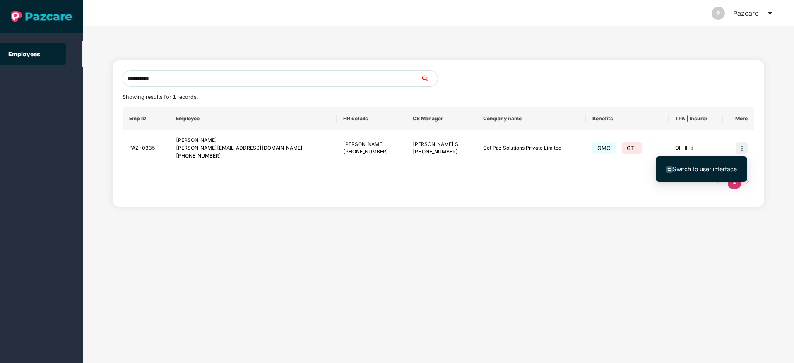
click at [690, 165] on span "Switch to user interface" at bounding box center [701, 169] width 71 height 9
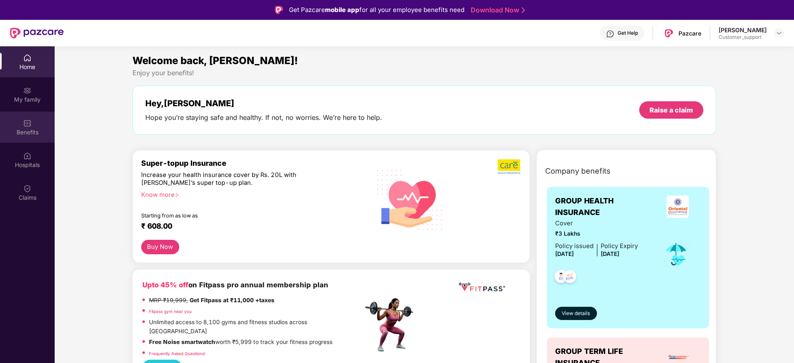
click at [29, 124] on img at bounding box center [27, 123] width 8 height 8
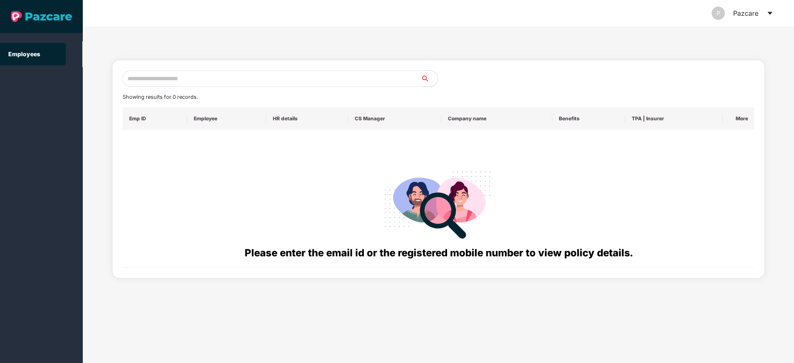
click at [222, 77] on input "text" at bounding box center [271, 78] width 298 height 17
paste input "**********"
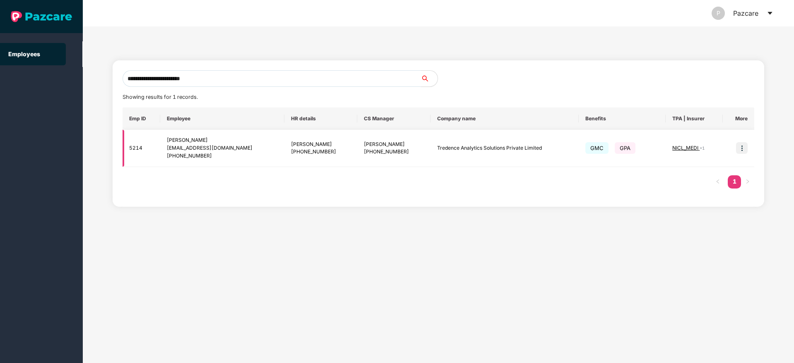
type input "**********"
drag, startPoint x: 740, startPoint y: 147, endPoint x: 733, endPoint y: 148, distance: 7.6
click at [741, 147] on img at bounding box center [742, 148] width 12 height 12
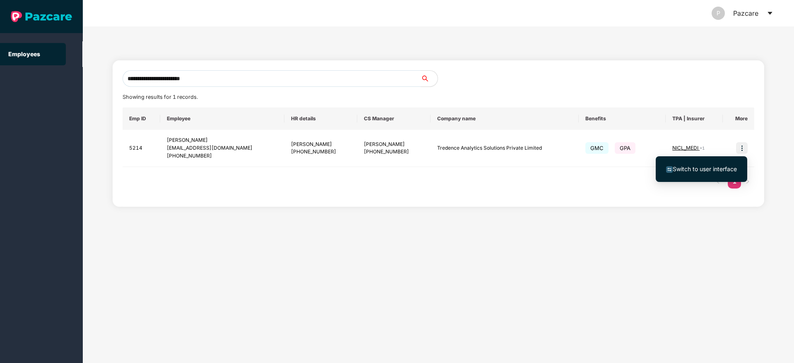
click at [690, 169] on span "Switch to user interface" at bounding box center [704, 169] width 64 height 7
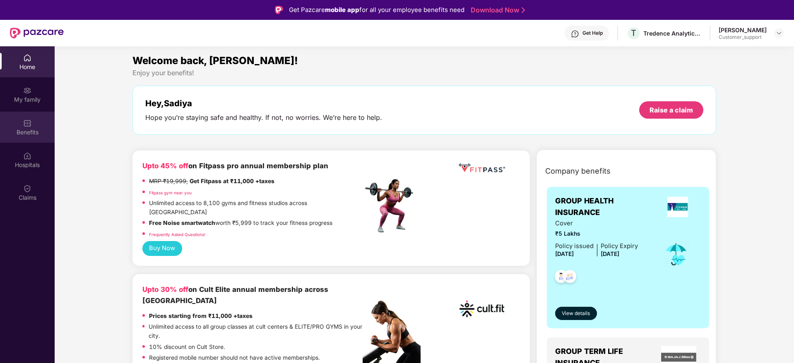
click at [15, 131] on div "Benefits" at bounding box center [27, 132] width 55 height 8
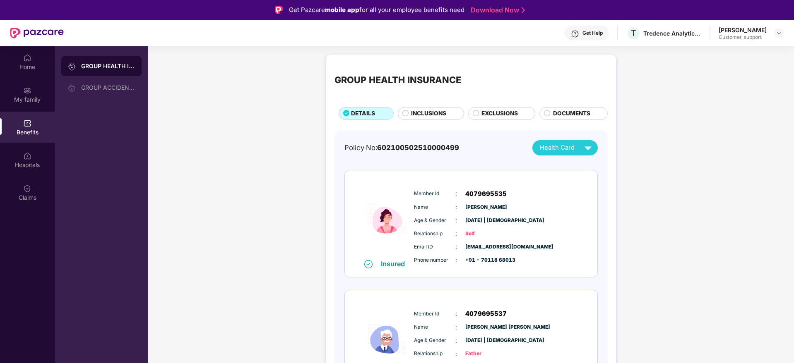
click at [427, 122] on div "GROUP HEALTH INSURANCE DETAILS INCLUSIONS EXCLUSIONS DOCUMENTS Policy No: 60210…" at bounding box center [471, 306] width 290 height 502
click at [430, 114] on span "INCLUSIONS" at bounding box center [428, 113] width 35 height 9
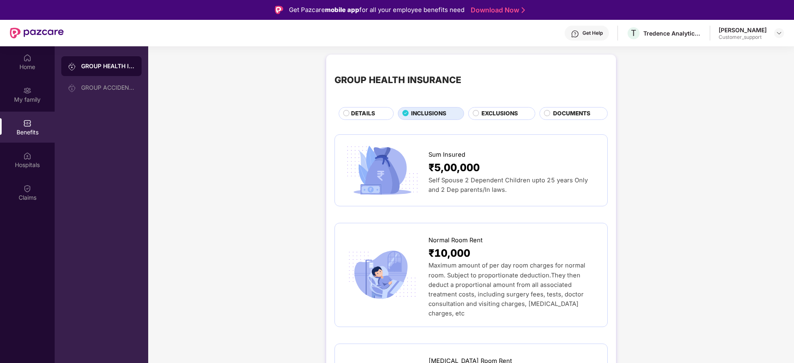
click at [378, 115] on div "DETAILS" at bounding box center [368, 114] width 42 height 10
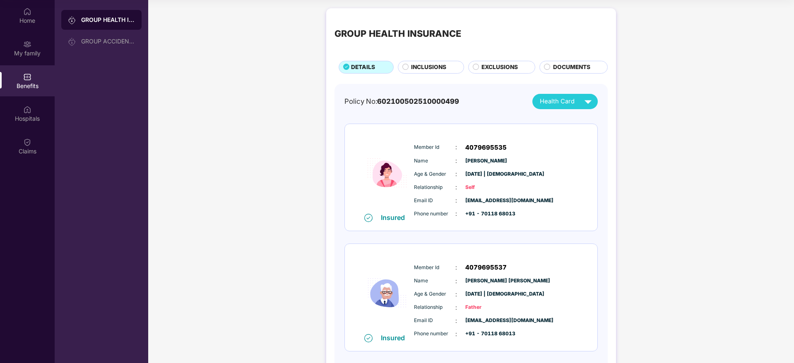
click at [714, 40] on div "GROUP HEALTH INSURANCE DETAILS INCLUSIONS EXCLUSIONS DOCUMENTS Policy No: 60210…" at bounding box center [471, 263] width 646 height 519
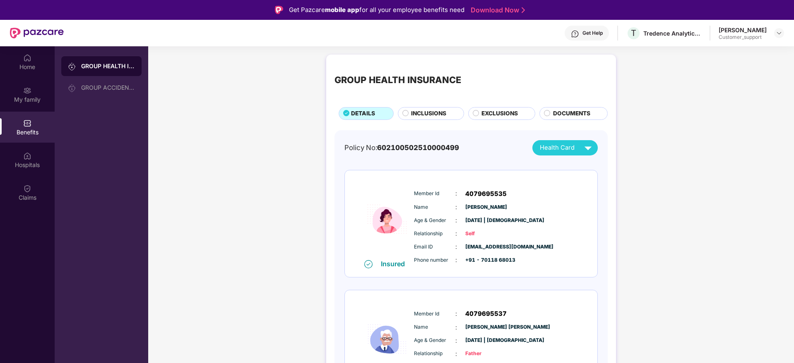
click at [773, 34] on div "Sadiya Afzal Customer_support" at bounding box center [750, 33] width 65 height 14
click at [777, 34] on img at bounding box center [779, 33] width 7 height 7
click at [751, 50] on div "Switch to support view" at bounding box center [740, 53] width 108 height 16
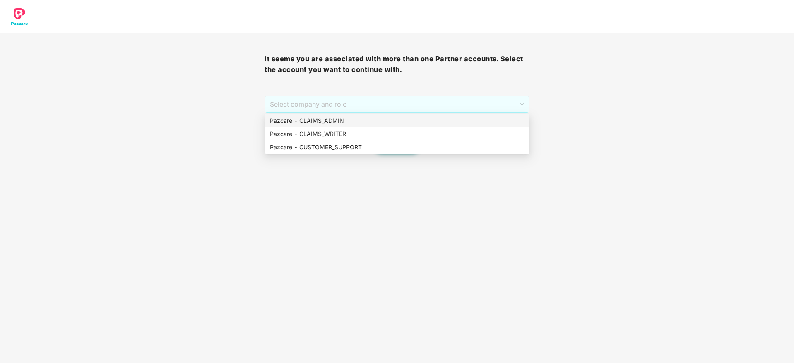
drag, startPoint x: 387, startPoint y: 102, endPoint x: 384, endPoint y: 126, distance: 24.1
click at [384, 126] on body "It seems you are associated with more than one Partner accounts. Select the acc…" at bounding box center [397, 181] width 794 height 363
click at [384, 126] on div "Pazcare - CLAIMS_ADMIN" at bounding box center [397, 120] width 264 height 13
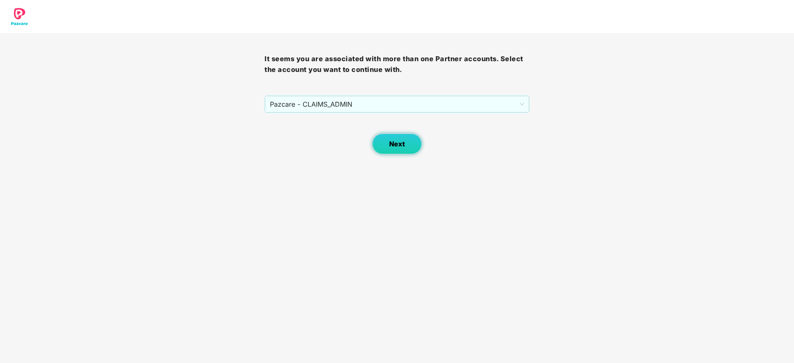
click at [393, 143] on span "Next" at bounding box center [397, 144] width 16 height 8
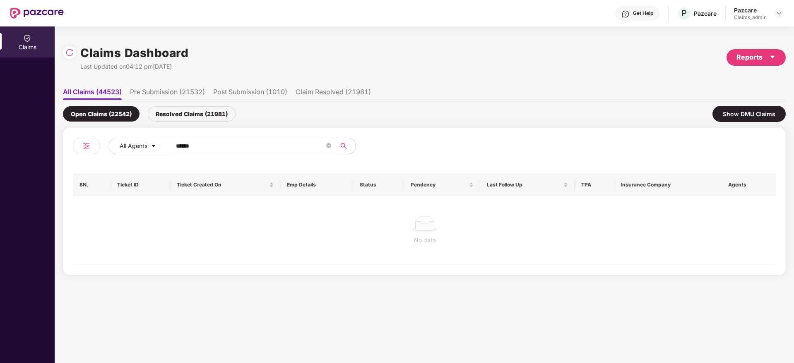
drag, startPoint x: 227, startPoint y: 142, endPoint x: 140, endPoint y: 156, distance: 88.1
click at [140, 156] on div "All Agents ******" at bounding box center [248, 149] width 351 height 23
paste input "**********"
type input "**********"
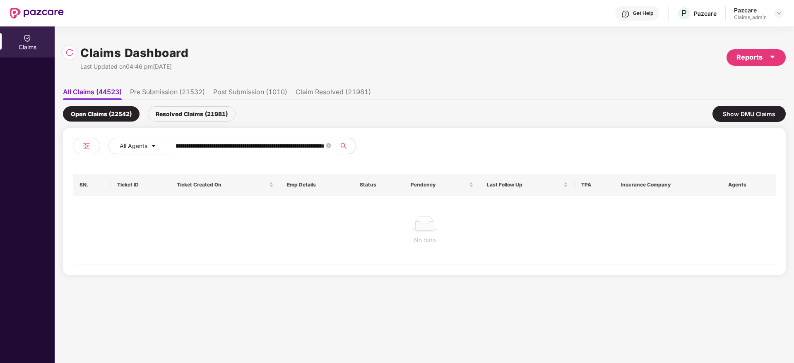
scroll to position [0, 0]
click at [331, 147] on span "**********" at bounding box center [251, 146] width 170 height 17
click at [327, 148] on icon "close-circle" at bounding box center [328, 145] width 5 height 5
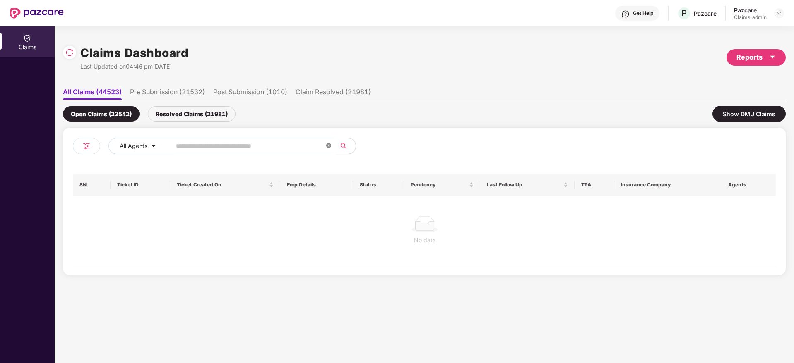
scroll to position [0, 0]
type input "******"
click at [171, 108] on div "Resolved Claims (21981)" at bounding box center [192, 113] width 88 height 15
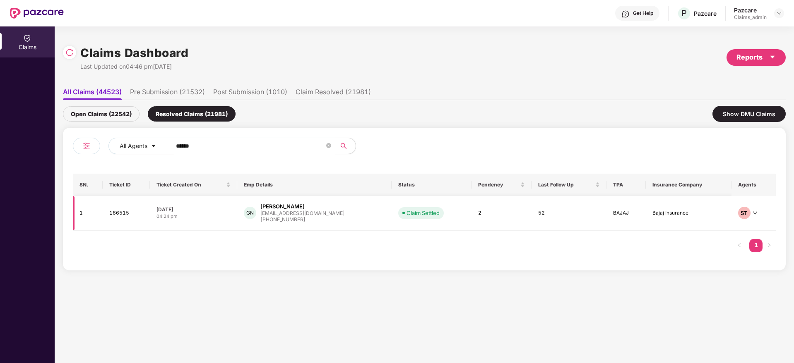
click at [285, 216] on div "+919963574785" at bounding box center [302, 220] width 84 height 8
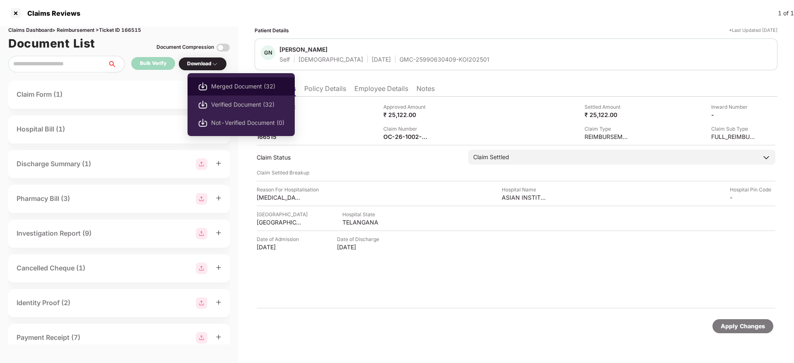
click at [216, 83] on span "Merged Document (32)" at bounding box center [247, 86] width 73 height 9
